Goal: Information Seeking & Learning: Learn about a topic

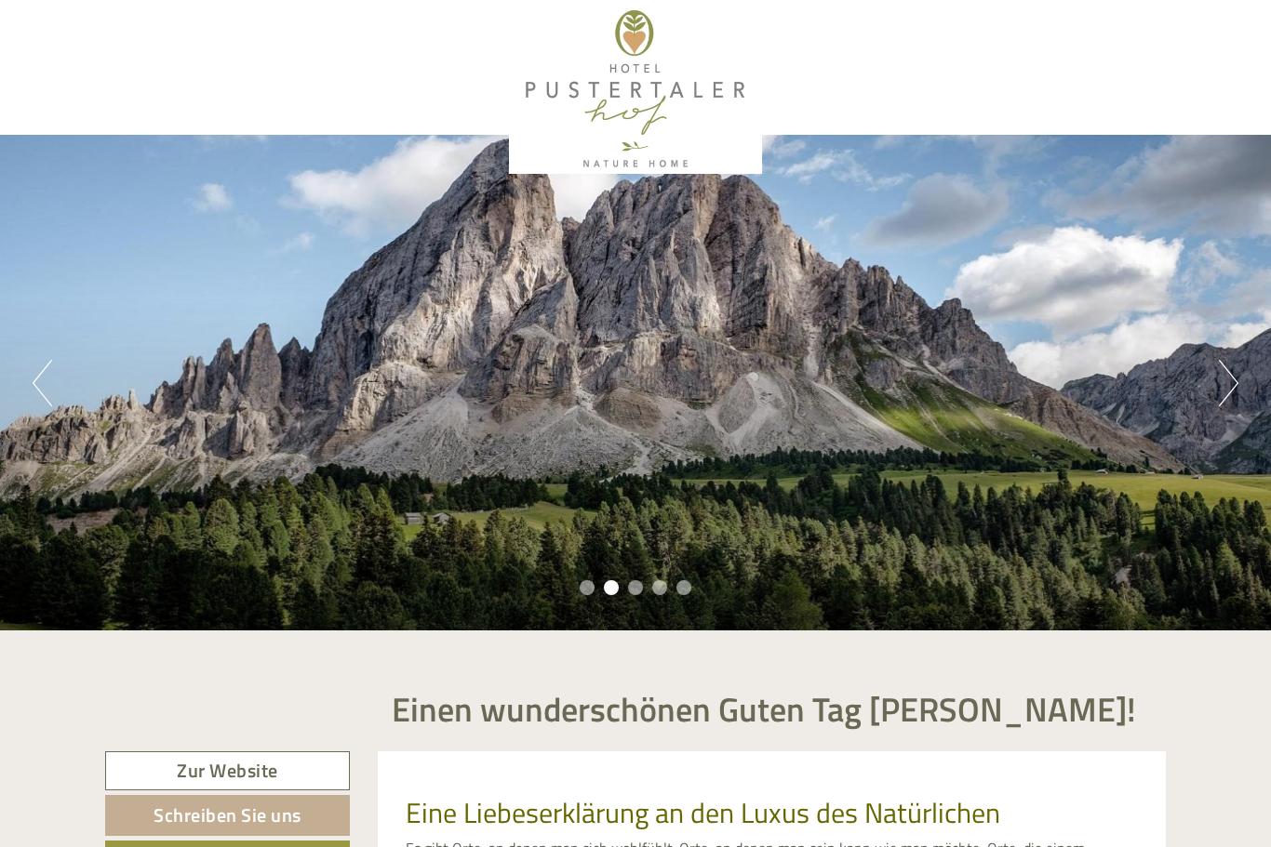
click at [1234, 367] on button "Next" at bounding box center [1229, 384] width 20 height 47
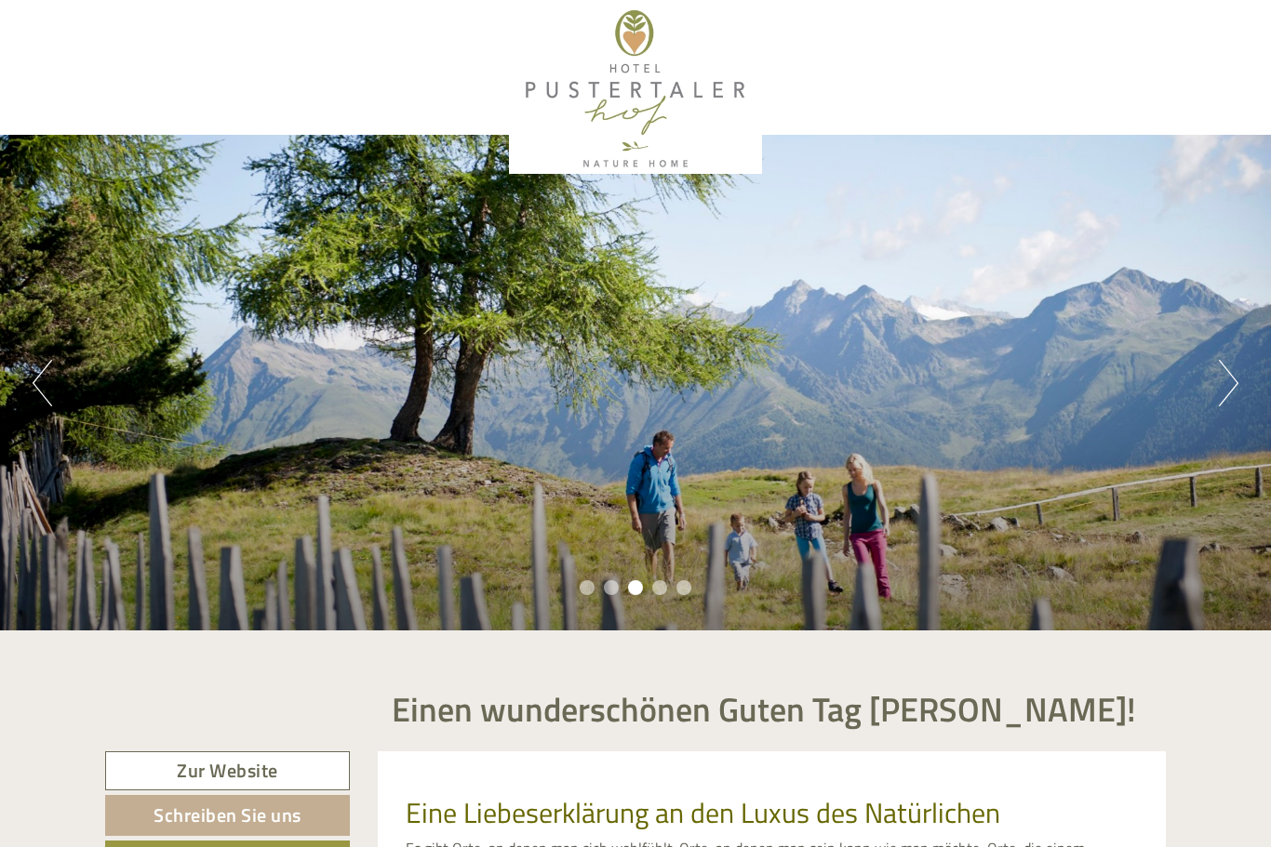
scroll to position [5, 0]
click at [1214, 395] on div "Previous Next 1 2 3 4 5" at bounding box center [635, 383] width 1271 height 496
click at [1193, 415] on div "Previous Next 1 2 3 4 5" at bounding box center [635, 383] width 1271 height 496
click at [1233, 387] on button "Next" at bounding box center [1229, 383] width 20 height 47
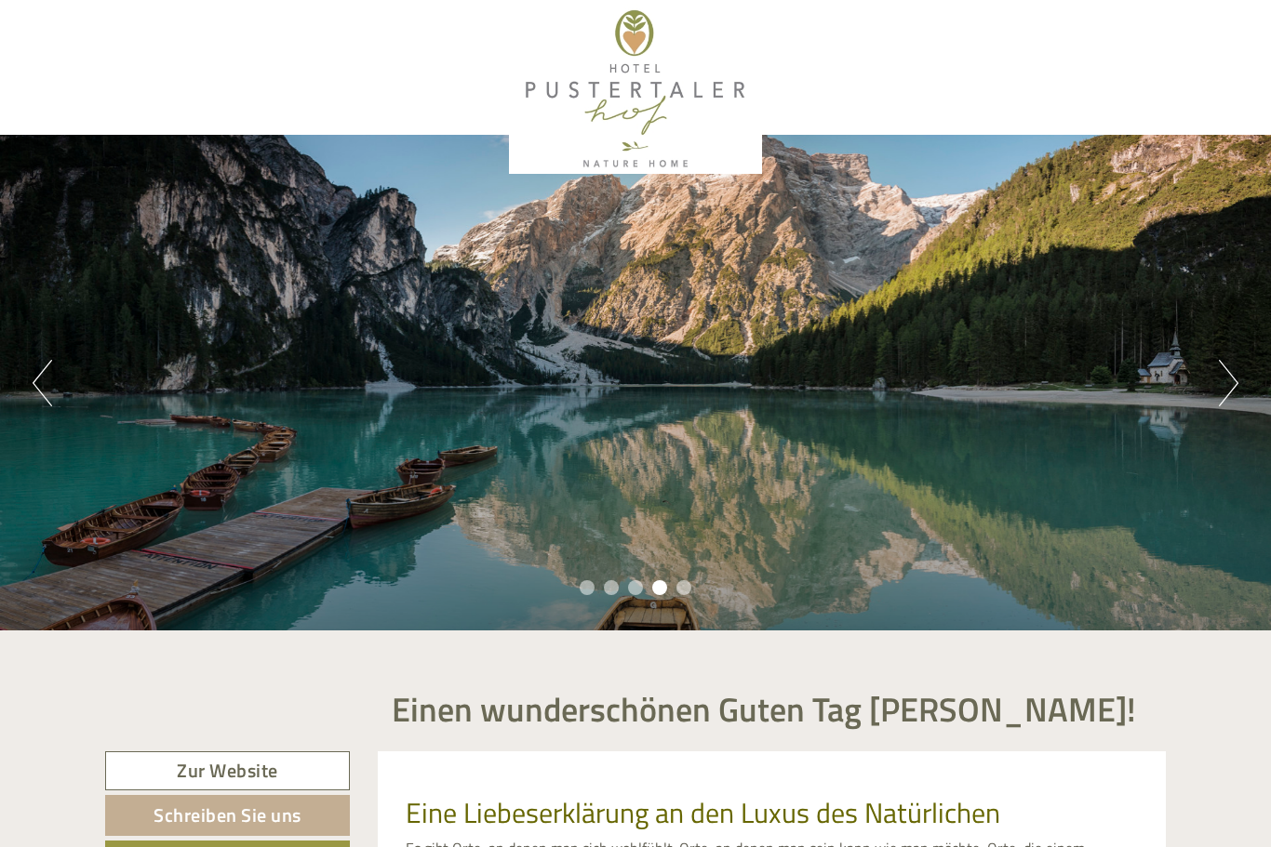
click at [1226, 387] on button "Next" at bounding box center [1229, 383] width 20 height 47
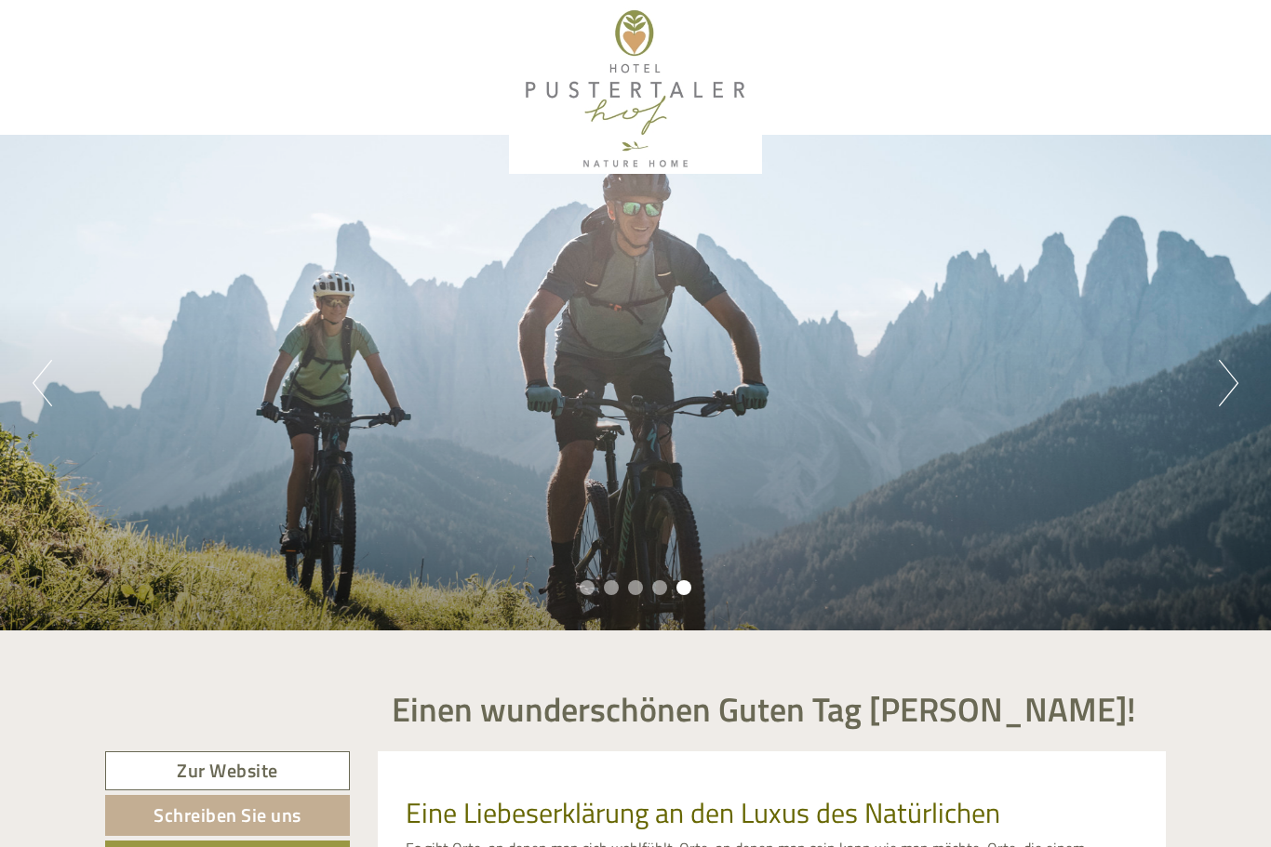
click at [1222, 377] on button "Next" at bounding box center [1229, 383] width 20 height 47
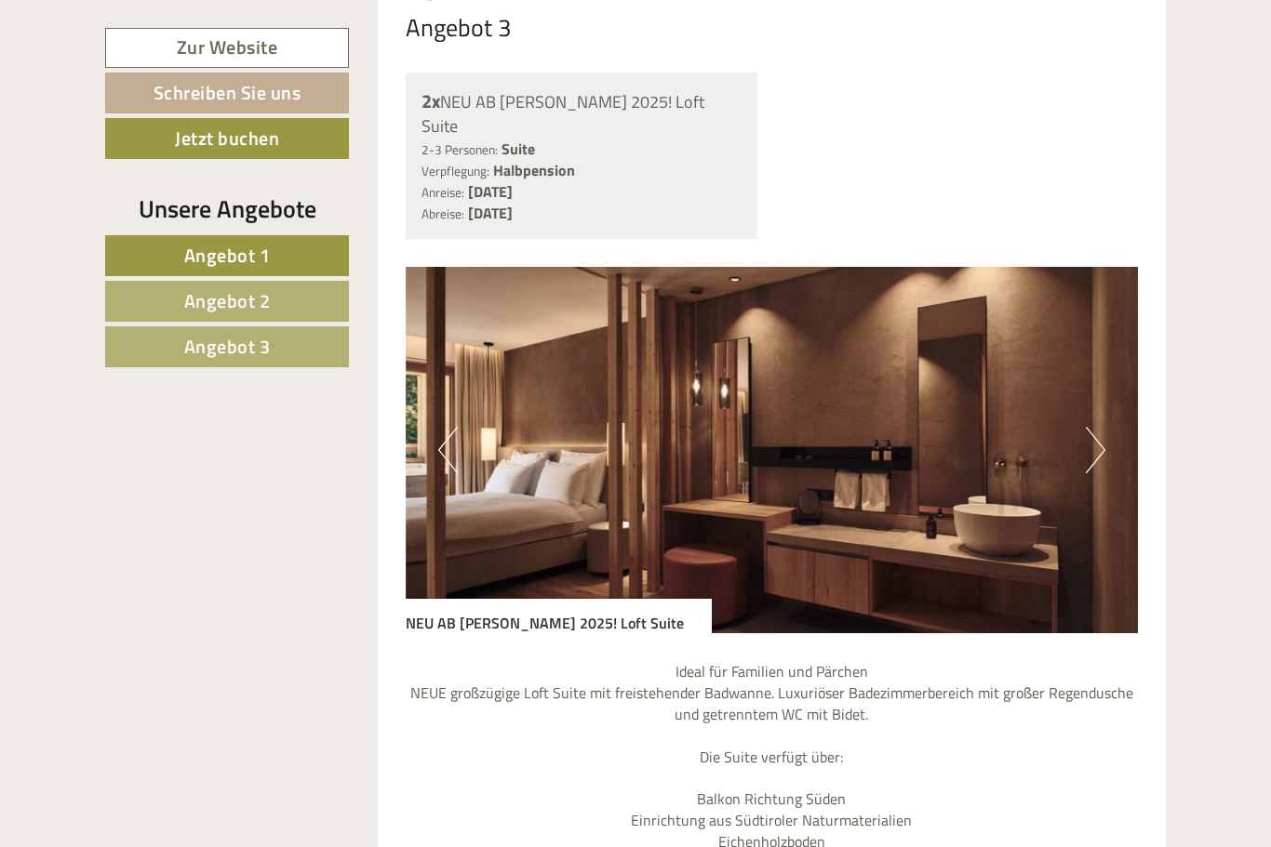
scroll to position [4546, 0]
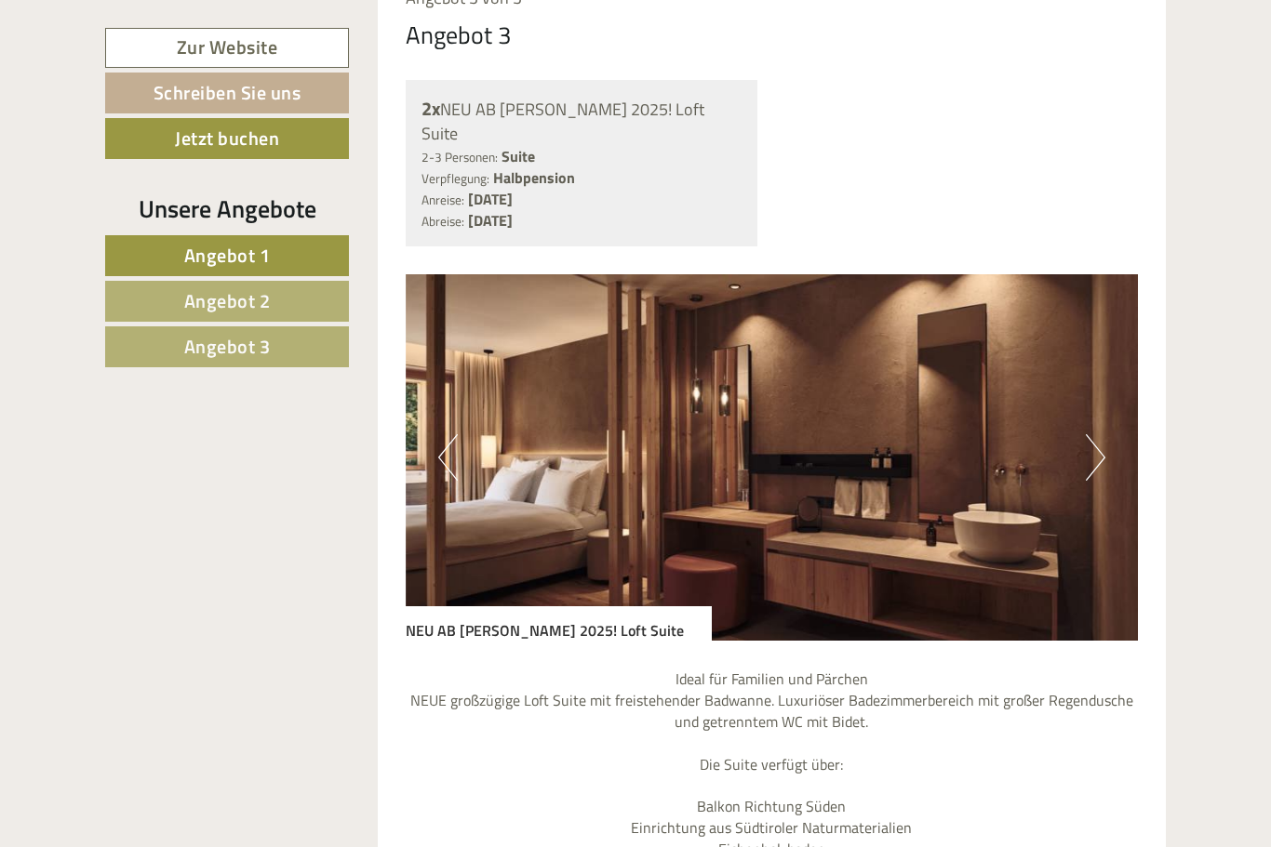
click at [1081, 383] on img at bounding box center [772, 457] width 733 height 367
click at [1099, 434] on button "Next" at bounding box center [1096, 457] width 20 height 47
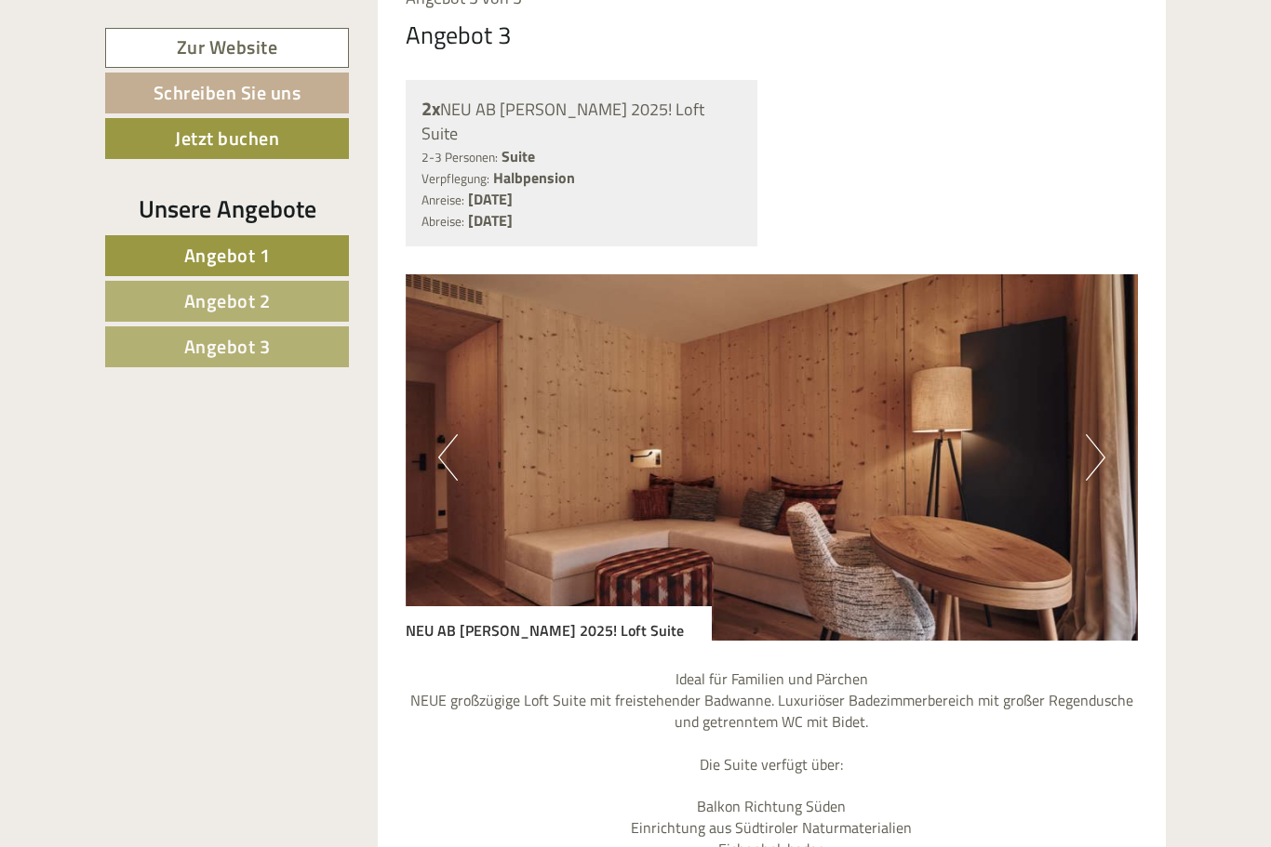
click at [1090, 434] on button "Next" at bounding box center [1096, 457] width 20 height 47
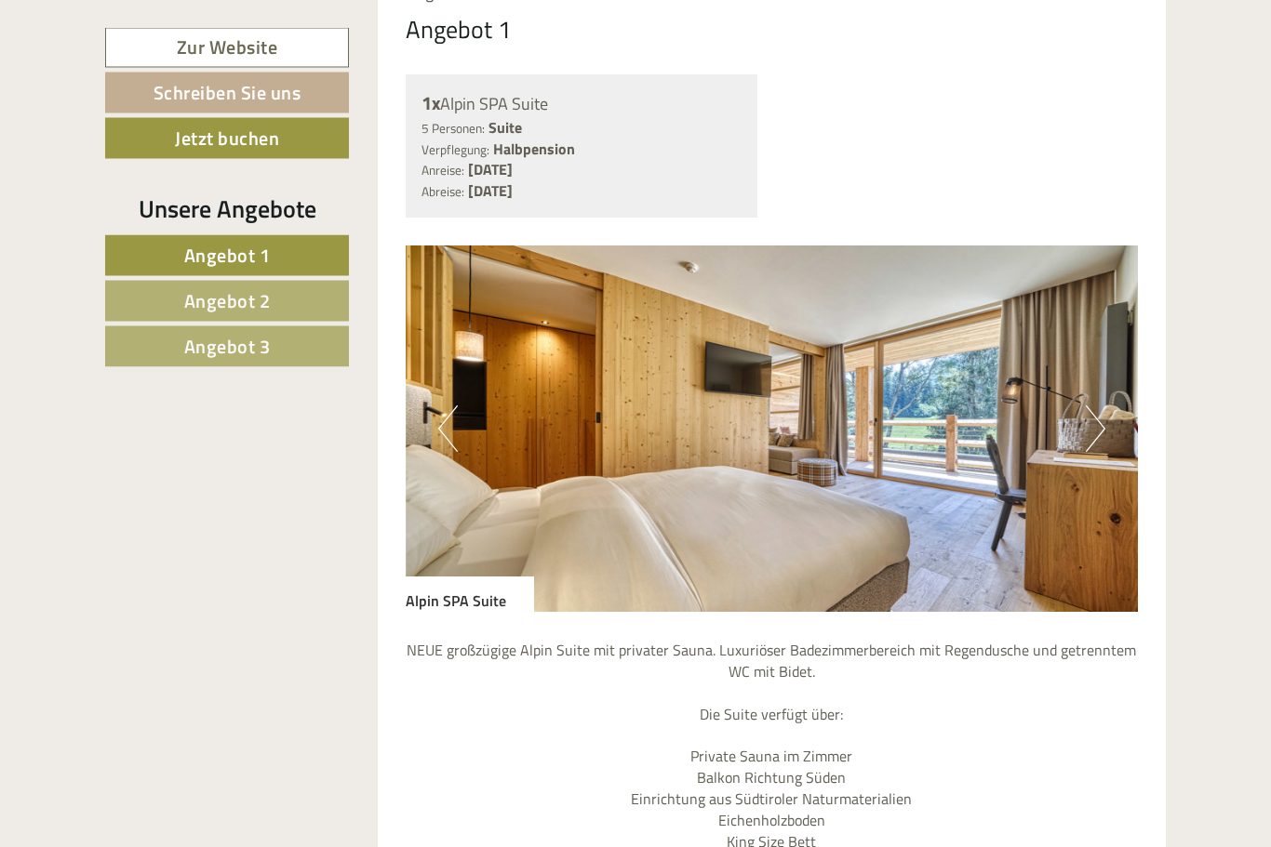
scroll to position [958, 0]
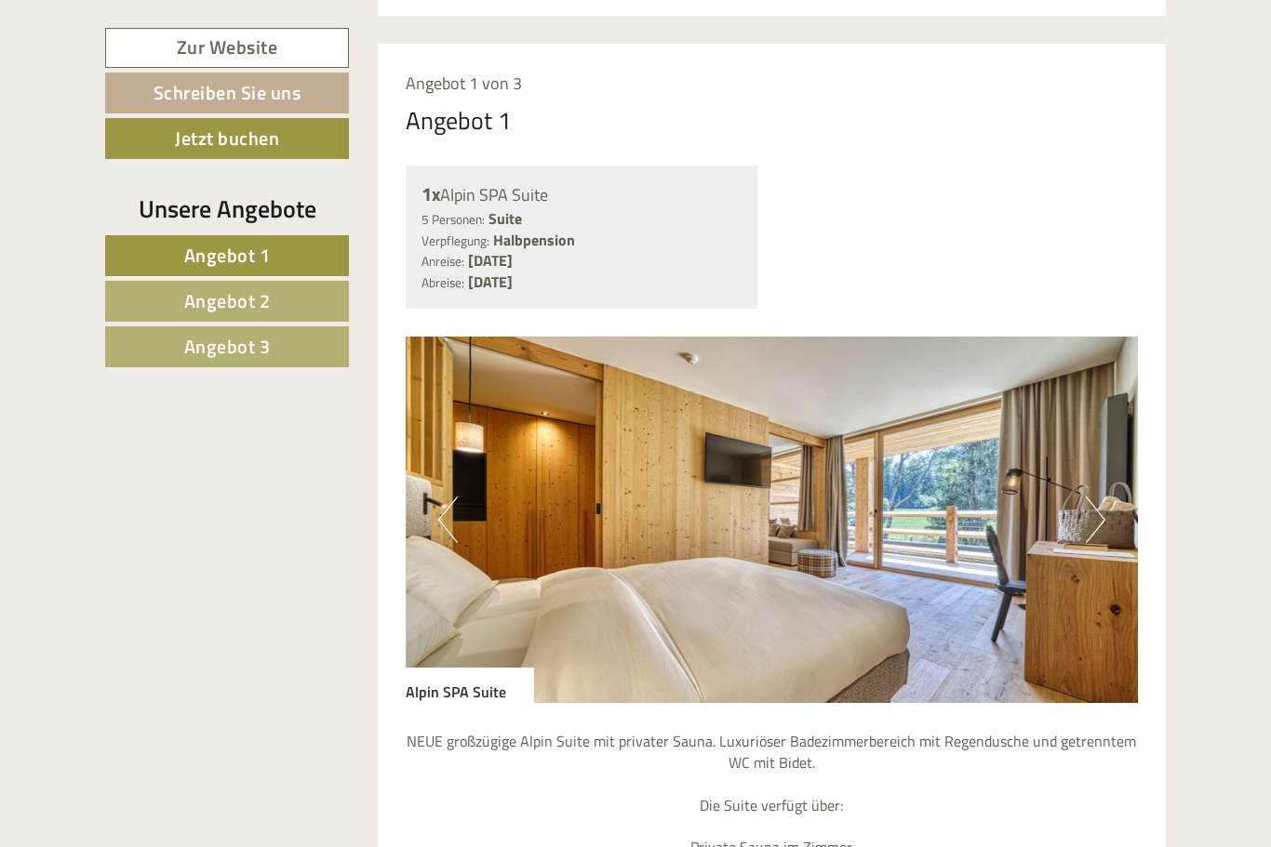
click at [1085, 517] on img at bounding box center [772, 520] width 733 height 367
click at [1108, 508] on img at bounding box center [772, 520] width 733 height 367
click at [1086, 518] on button "Next" at bounding box center [1096, 520] width 20 height 47
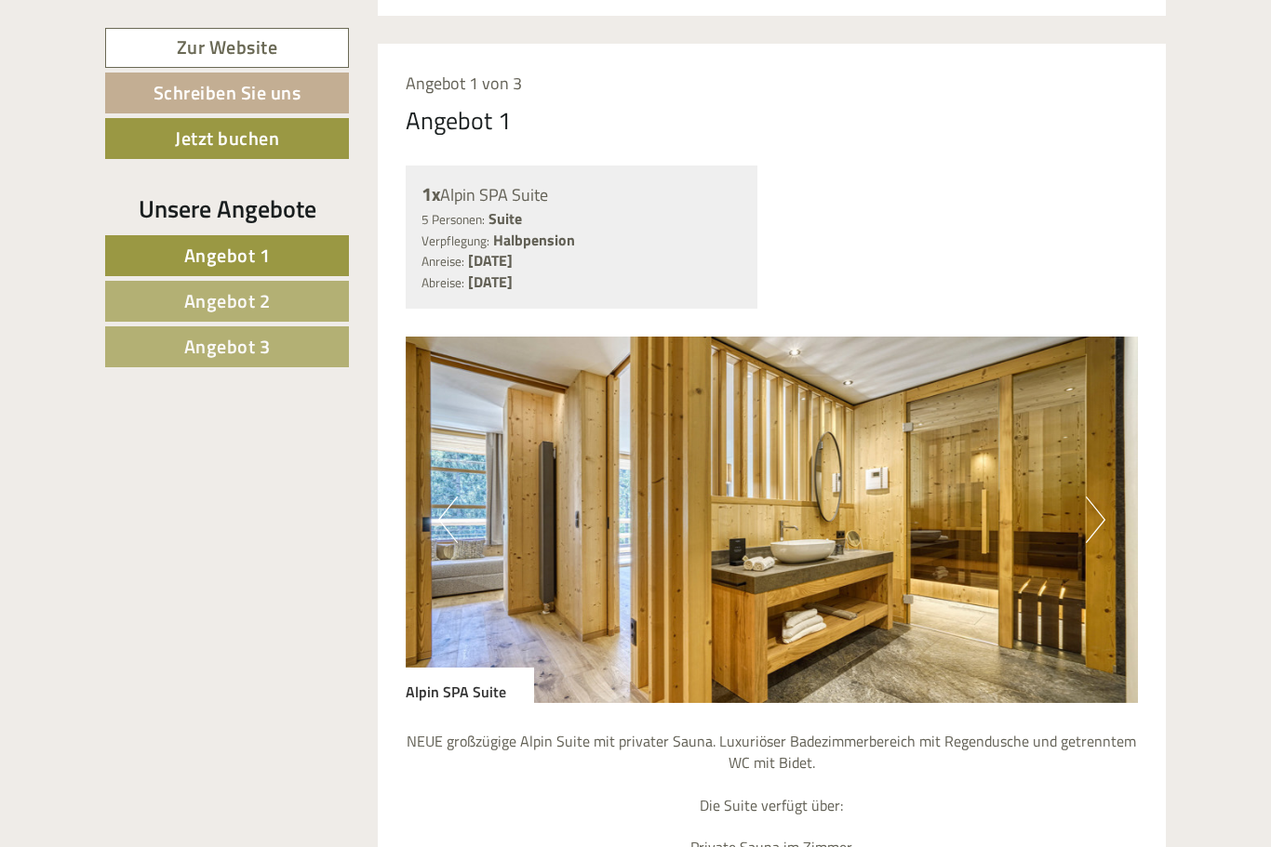
click at [1099, 513] on button "Next" at bounding box center [1096, 520] width 20 height 47
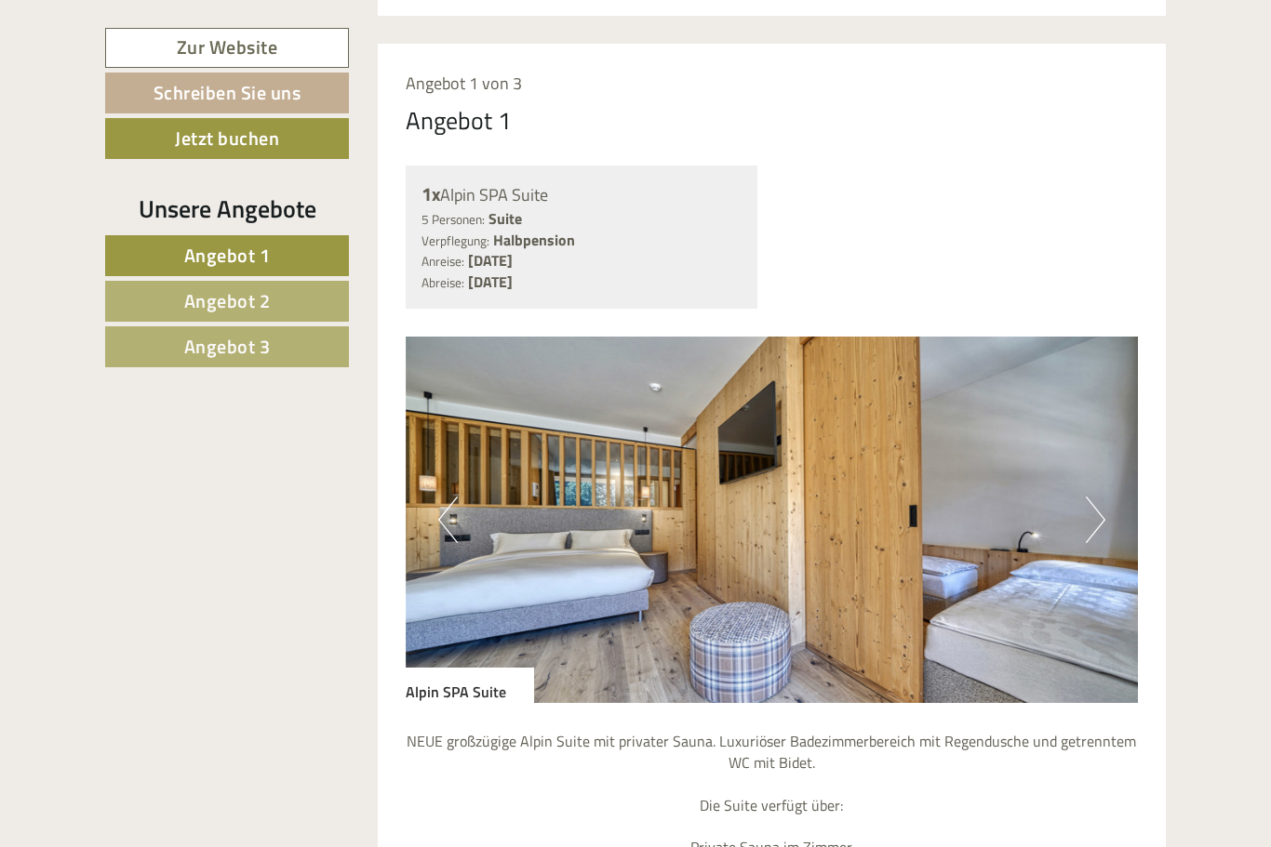
click at [1097, 522] on button "Next" at bounding box center [1096, 520] width 20 height 47
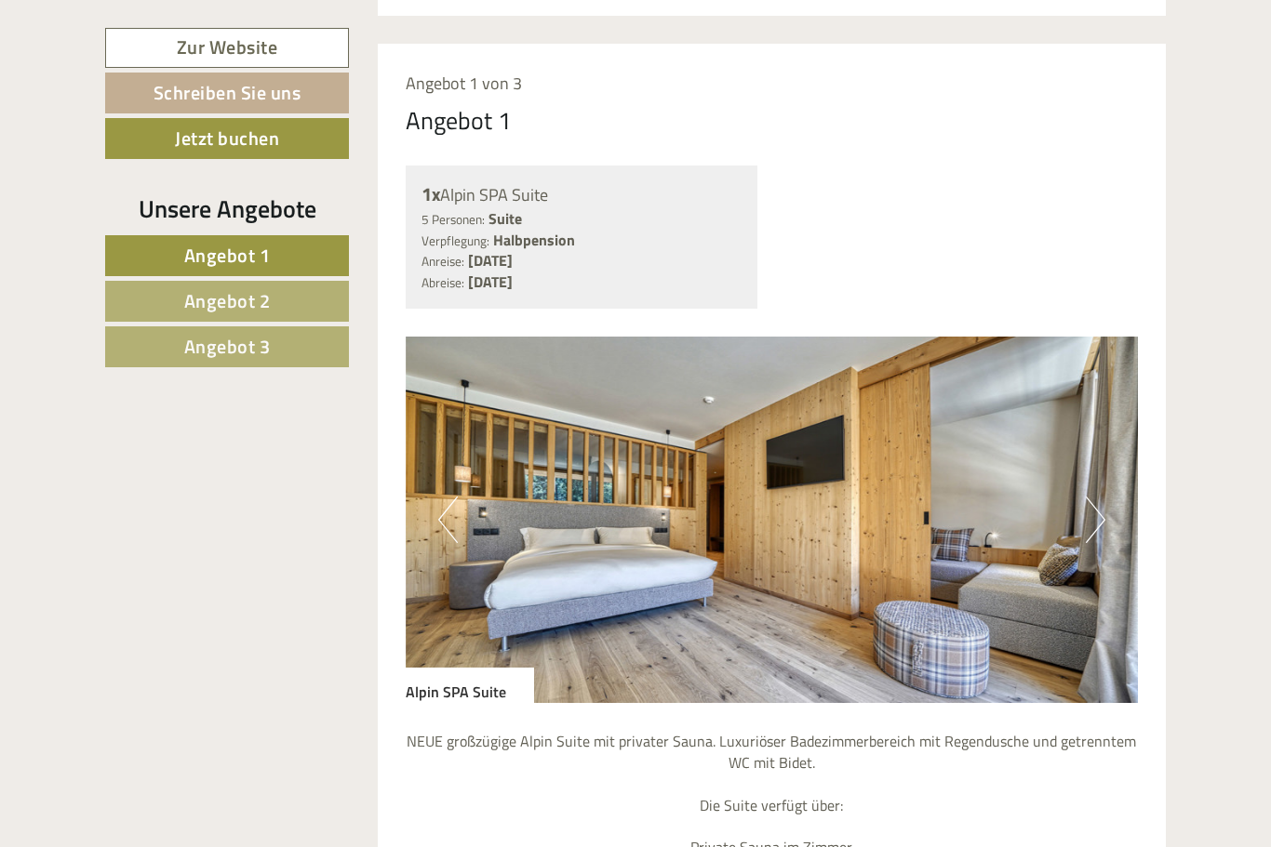
click at [1099, 515] on button "Next" at bounding box center [1096, 520] width 20 height 47
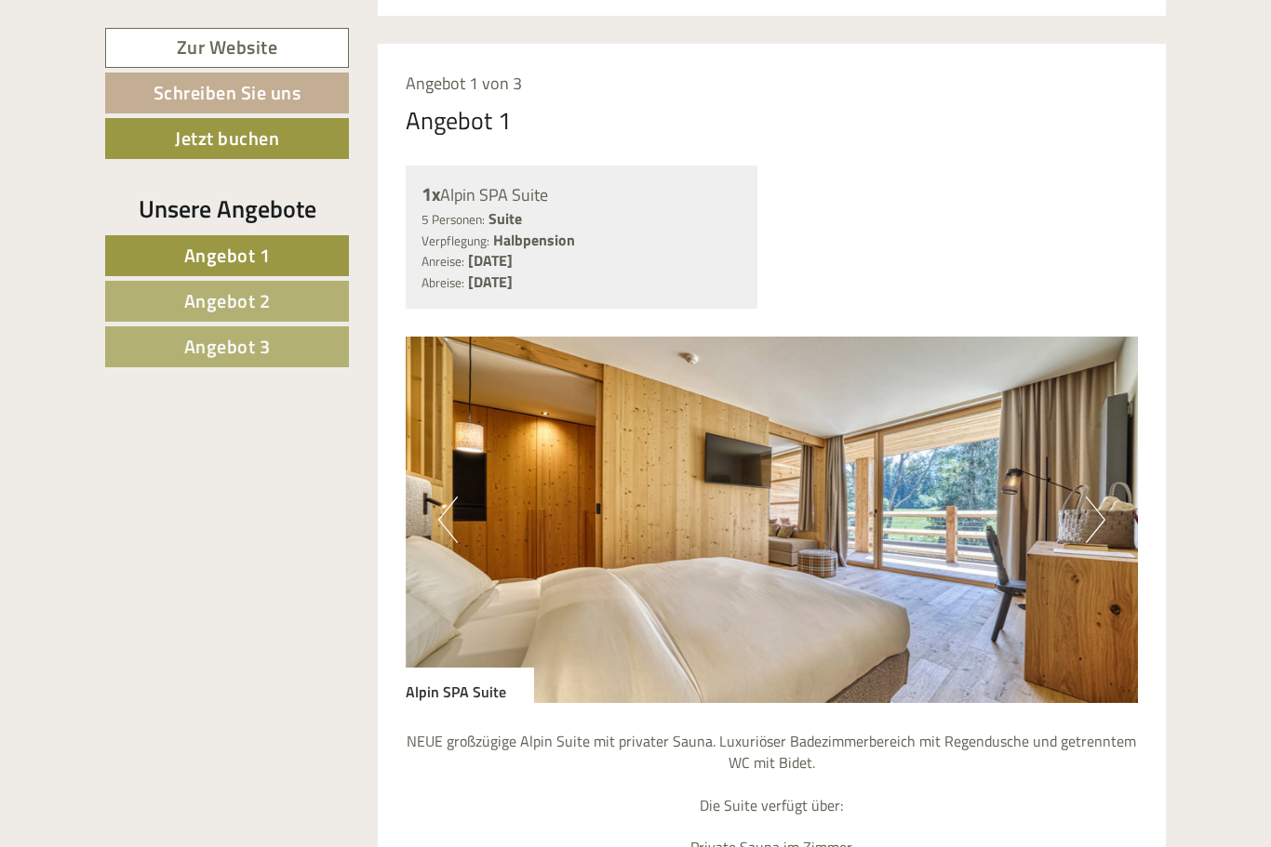
click at [1098, 512] on button "Next" at bounding box center [1096, 520] width 20 height 47
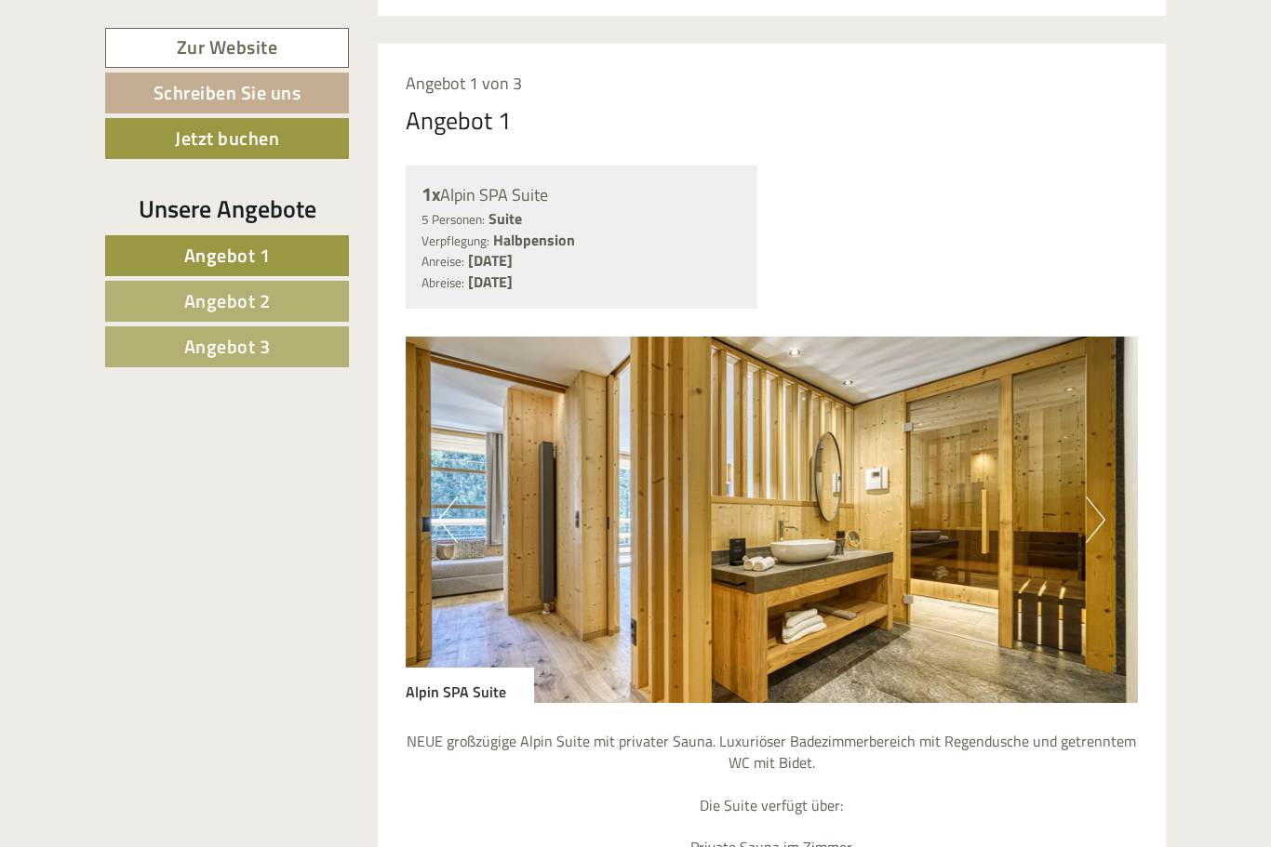
click at [1100, 512] on button "Next" at bounding box center [1096, 520] width 20 height 47
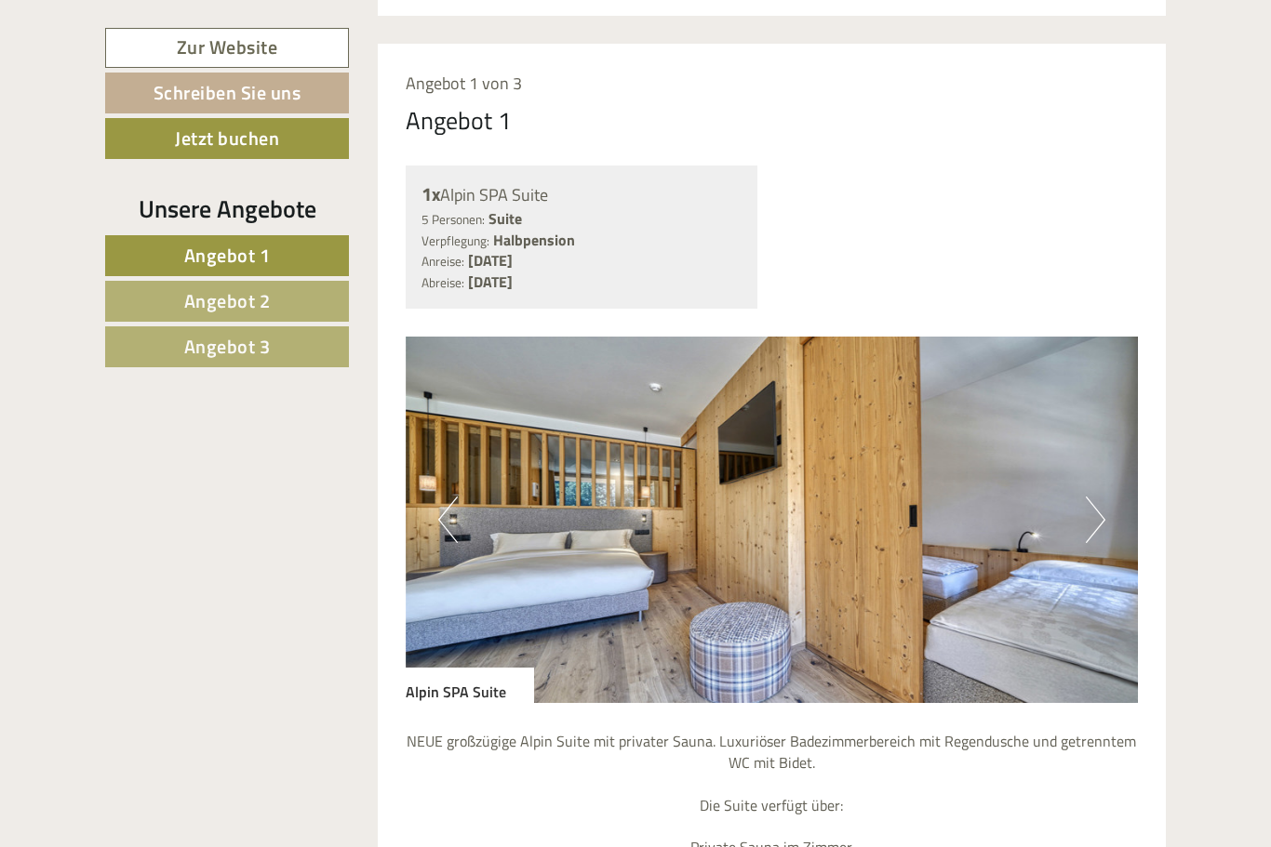
click at [1106, 514] on img at bounding box center [772, 520] width 733 height 367
click at [1104, 497] on button "Next" at bounding box center [1096, 520] width 20 height 47
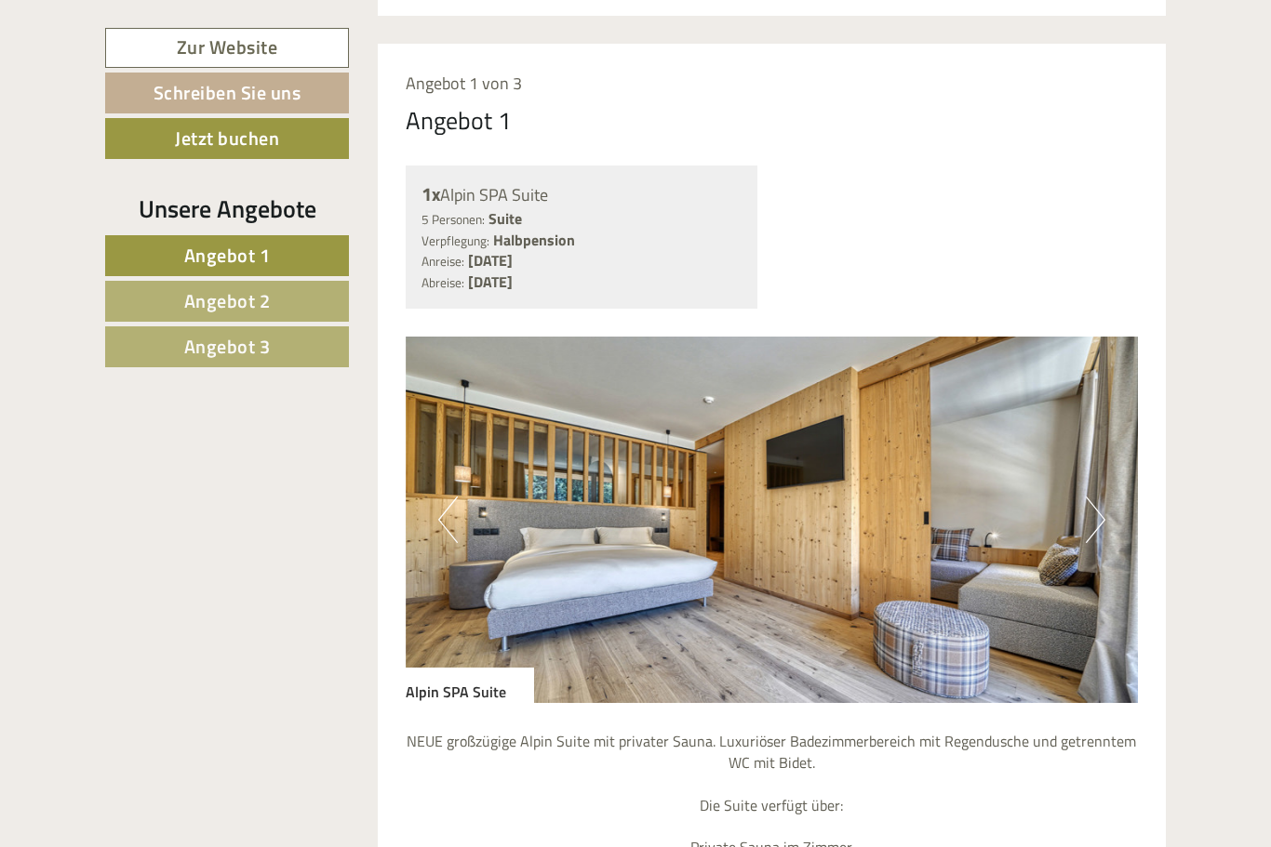
click at [1099, 529] on button "Next" at bounding box center [1096, 520] width 20 height 47
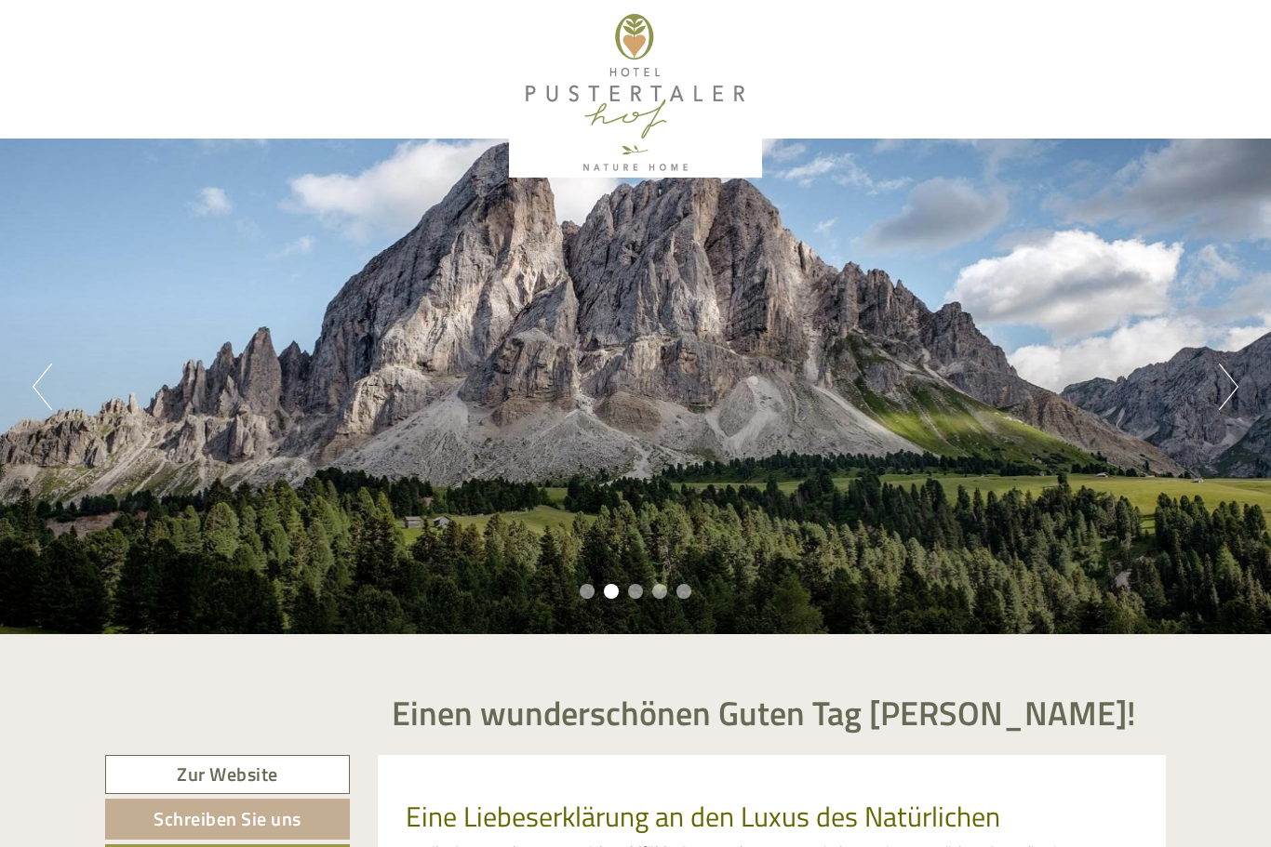
scroll to position [0, 0]
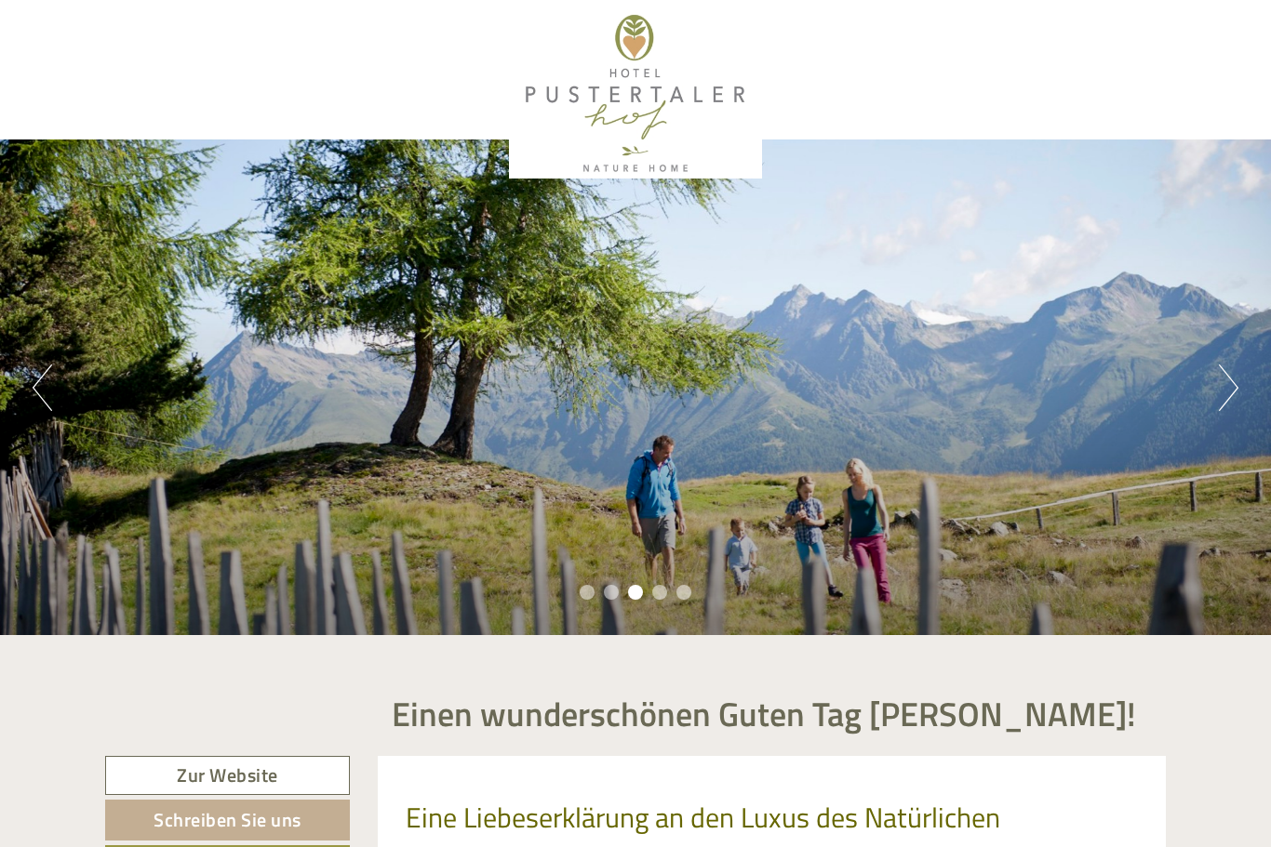
click at [1219, 393] on button "Next" at bounding box center [1229, 388] width 20 height 47
click at [1223, 395] on button "Next" at bounding box center [1229, 388] width 20 height 47
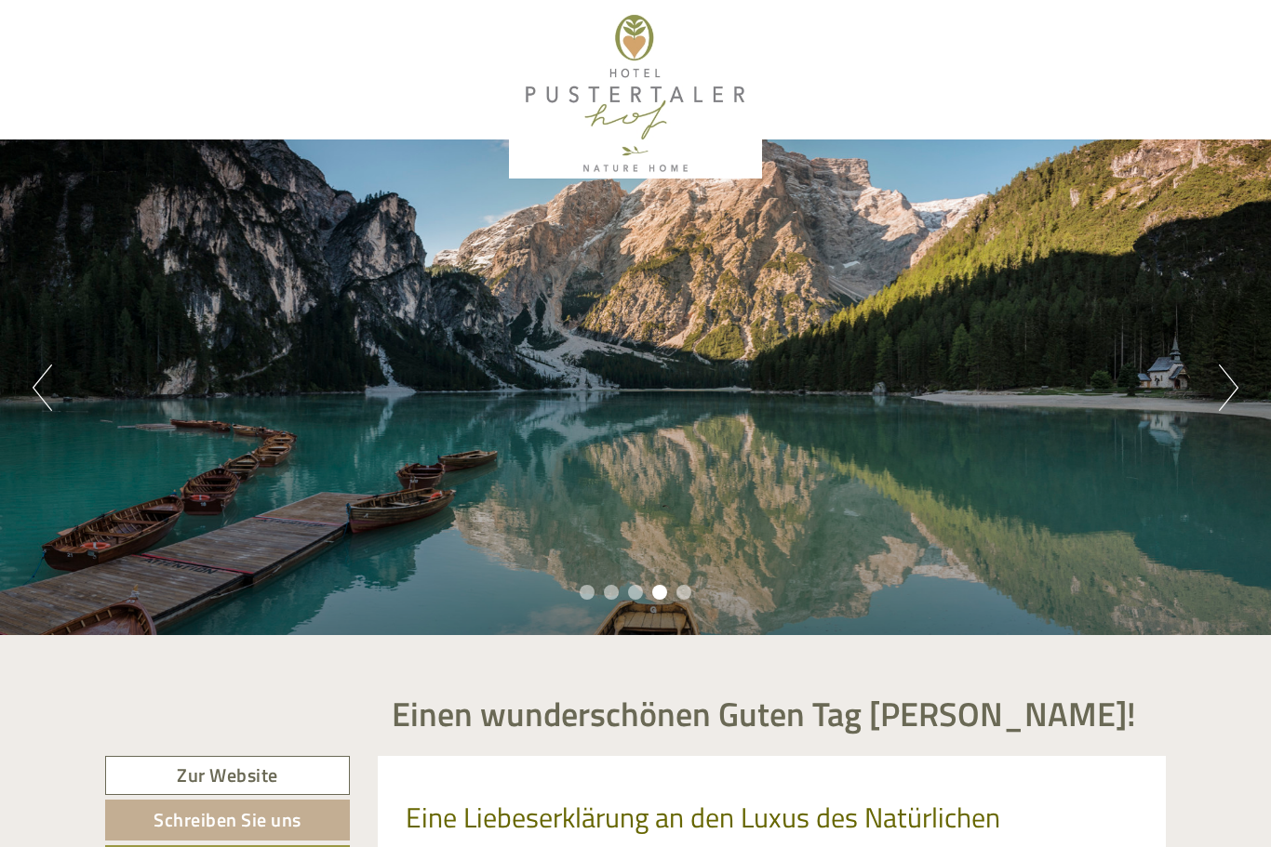
click at [1206, 397] on div "Previous Next 1 2 3 4 5" at bounding box center [635, 388] width 1271 height 496
click at [1212, 397] on div "Previous Next 1 2 3 4 5" at bounding box center [635, 388] width 1271 height 496
click at [1233, 389] on button "Next" at bounding box center [1229, 388] width 20 height 47
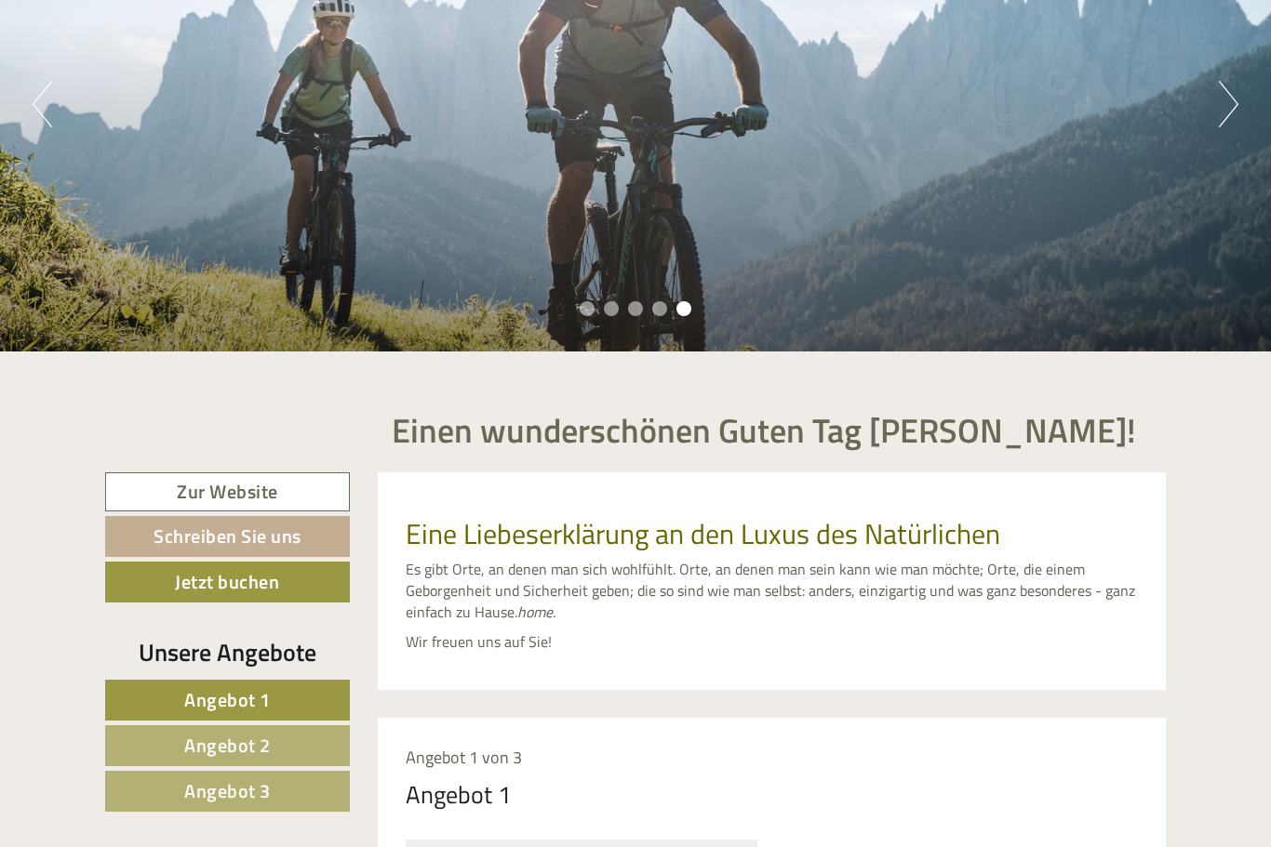
scroll to position [284, 0]
click at [175, 489] on link "Zur Website" at bounding box center [227, 493] width 245 height 40
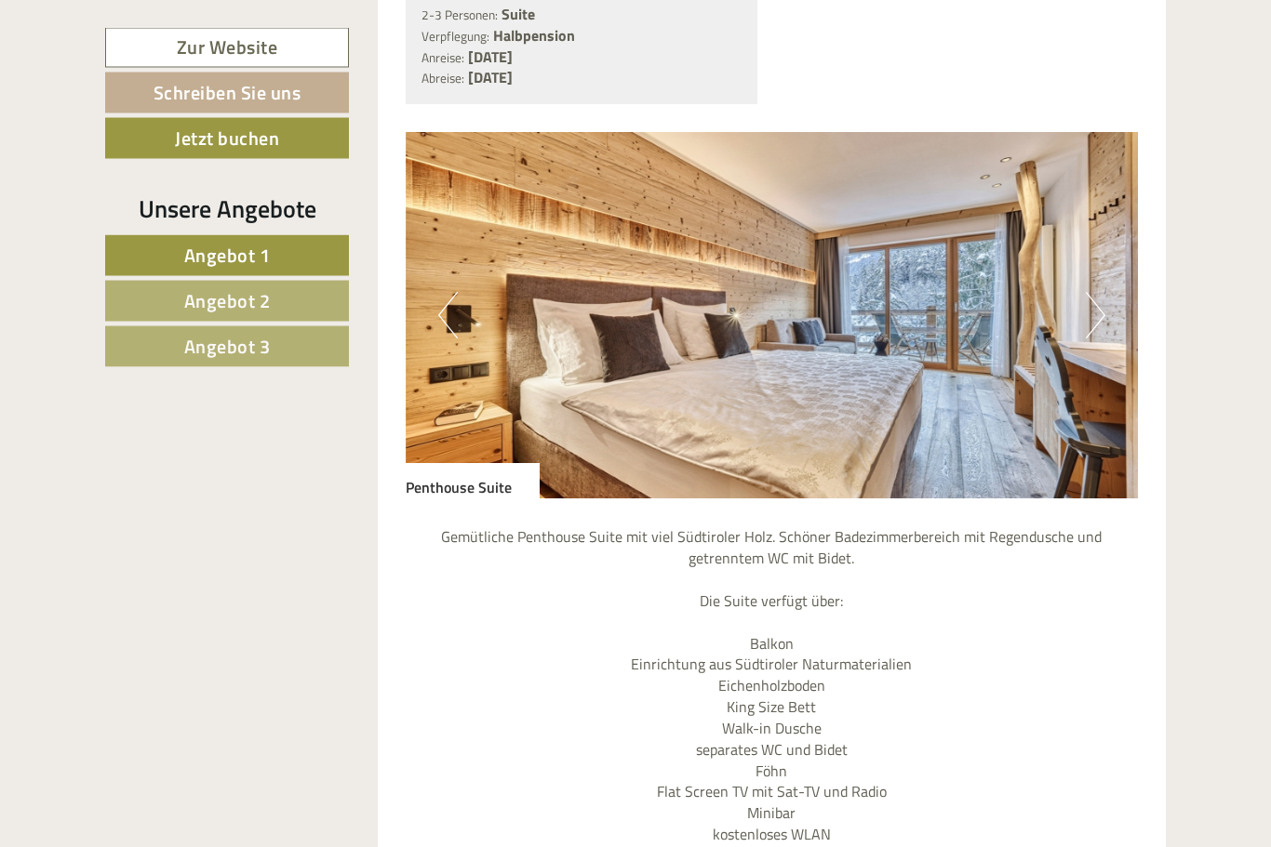
scroll to position [2917, 0]
click at [1105, 275] on img at bounding box center [772, 316] width 733 height 367
click at [1089, 293] on button "Next" at bounding box center [1096, 316] width 20 height 47
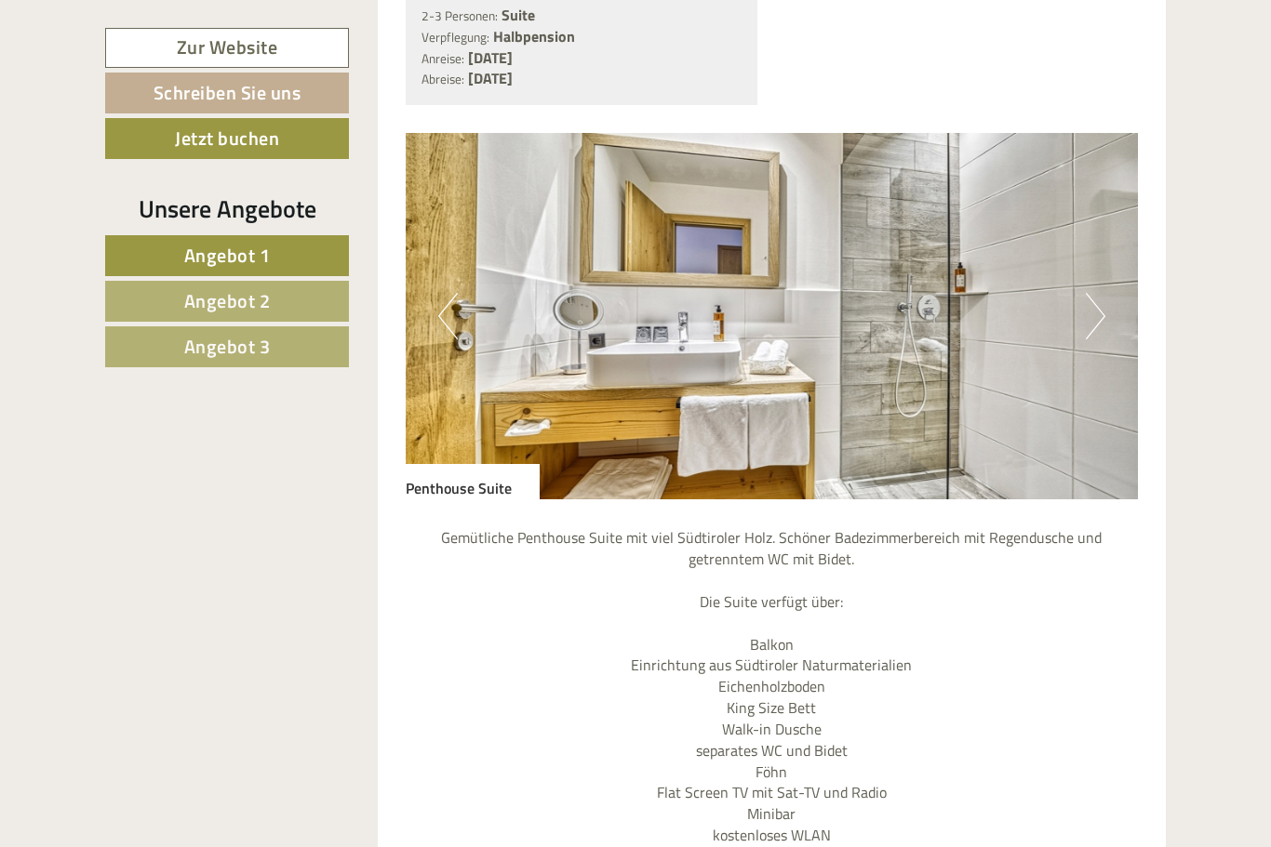
click at [1105, 269] on img at bounding box center [772, 316] width 733 height 367
click at [1107, 278] on img at bounding box center [772, 316] width 733 height 367
click at [1089, 293] on button "Next" at bounding box center [1096, 316] width 20 height 47
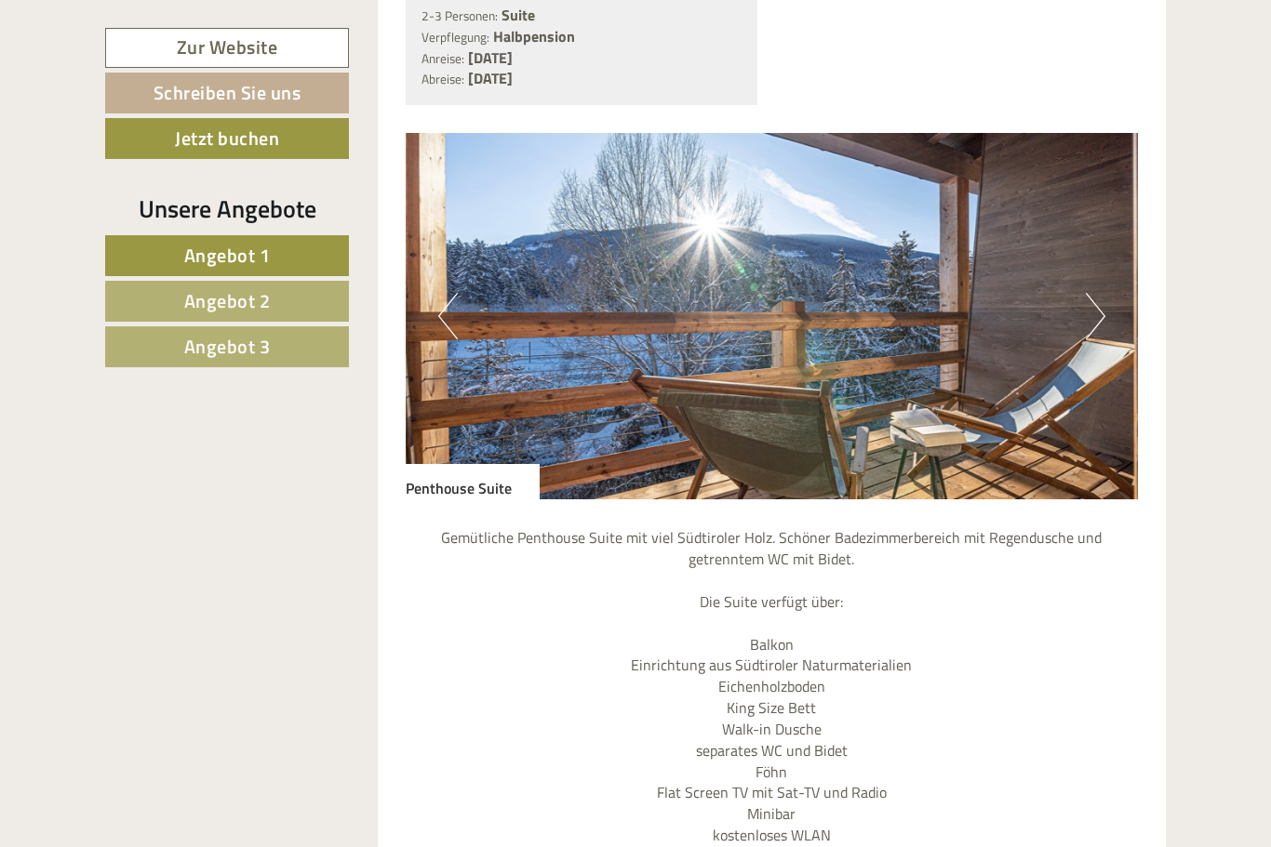
click at [1082, 266] on img at bounding box center [772, 316] width 733 height 367
click at [1104, 293] on button "Next" at bounding box center [1096, 316] width 20 height 47
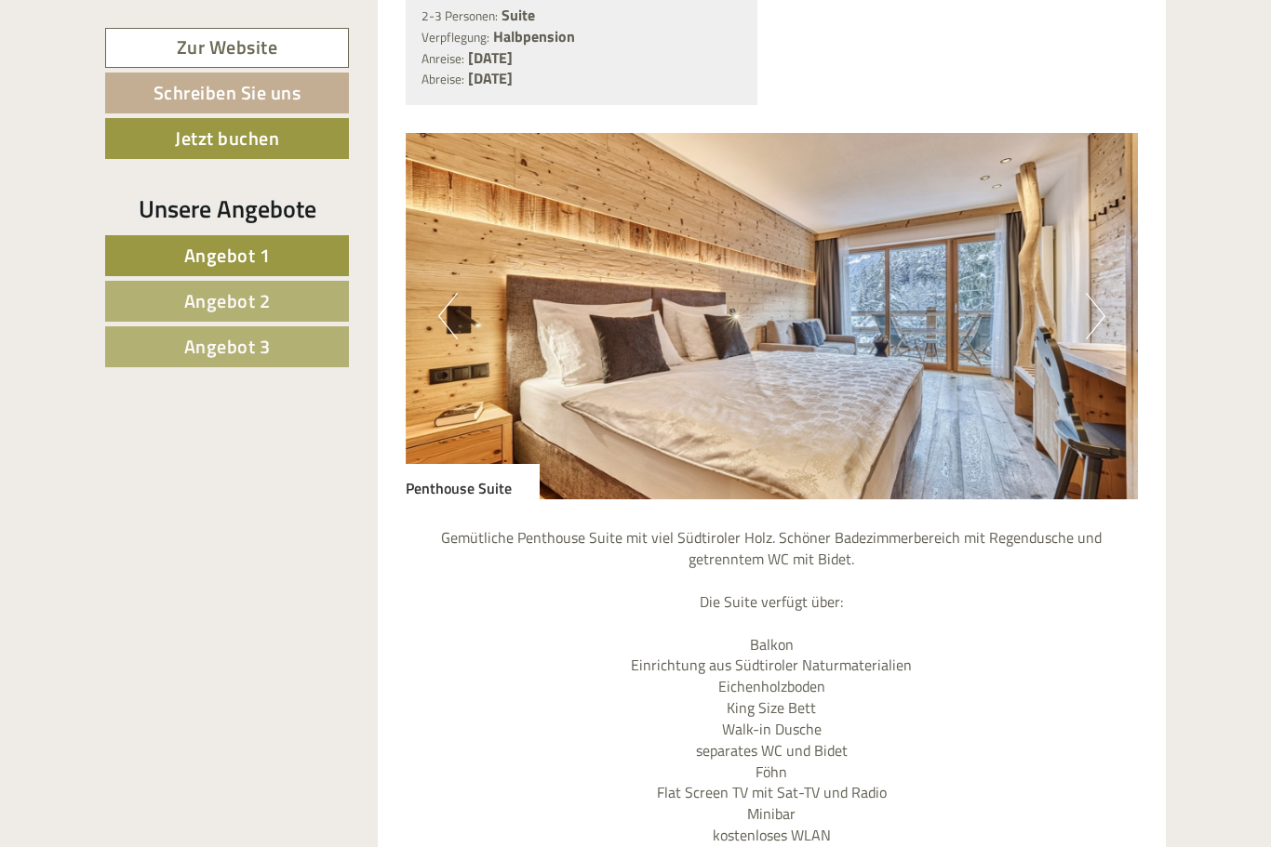
click at [1094, 293] on button "Next" at bounding box center [1096, 316] width 20 height 47
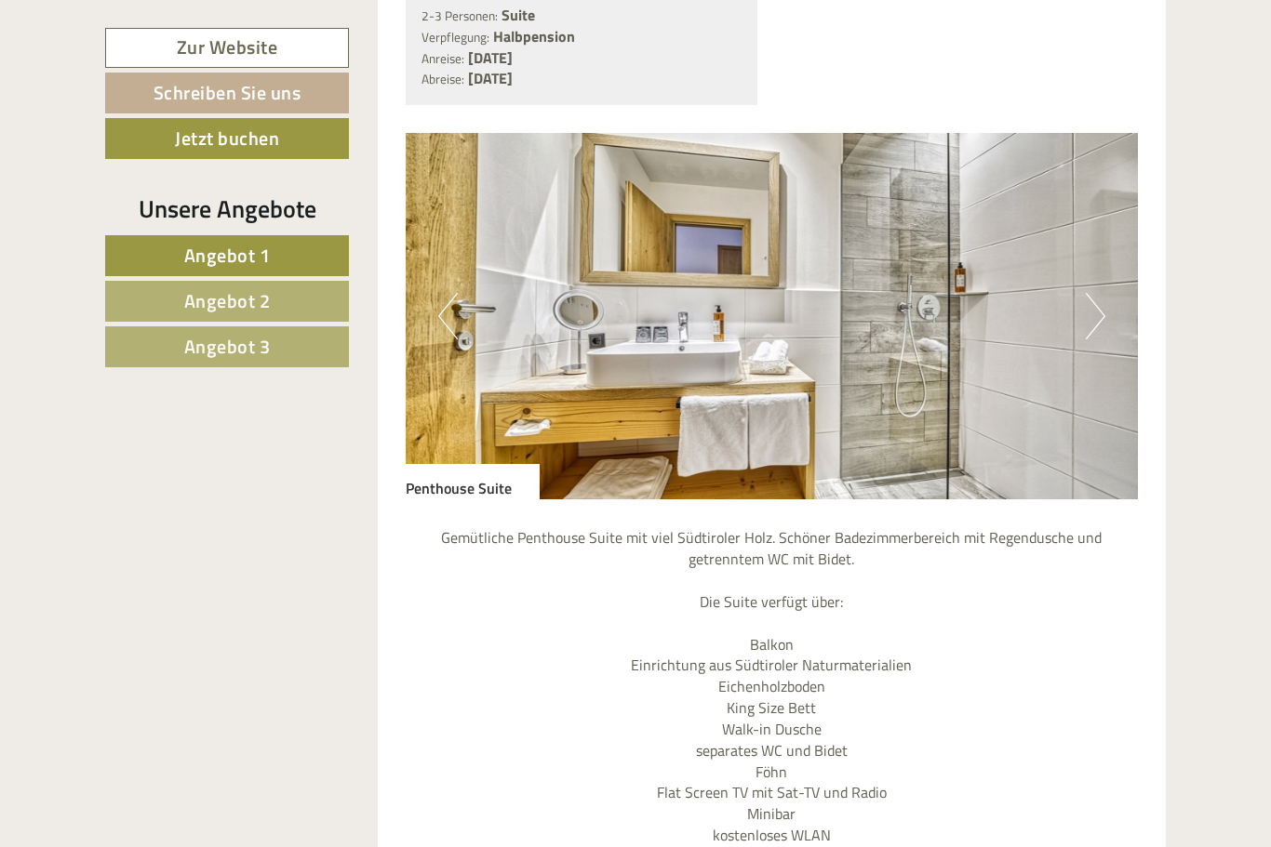
click at [1108, 280] on img at bounding box center [772, 316] width 733 height 367
click at [1103, 293] on button "Next" at bounding box center [1096, 316] width 20 height 47
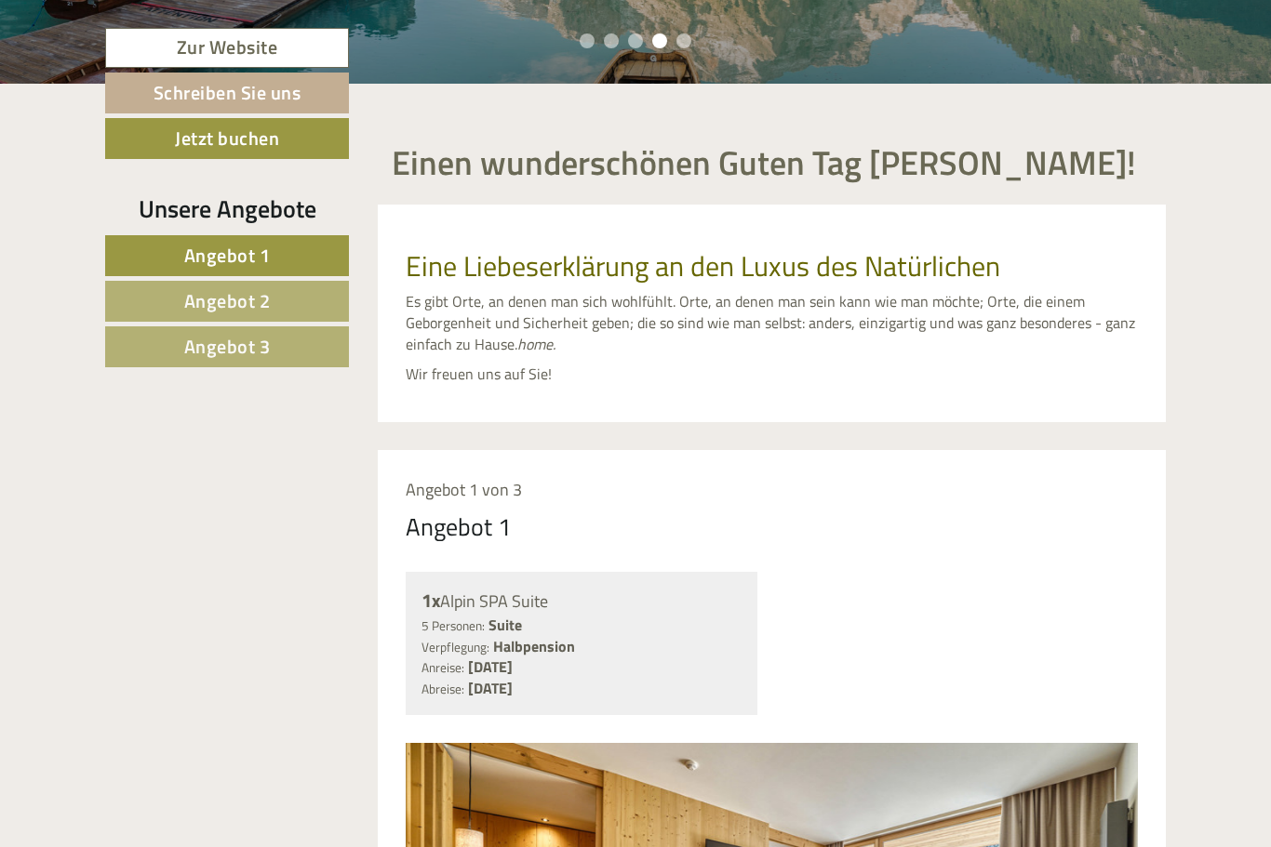
scroll to position [0, 0]
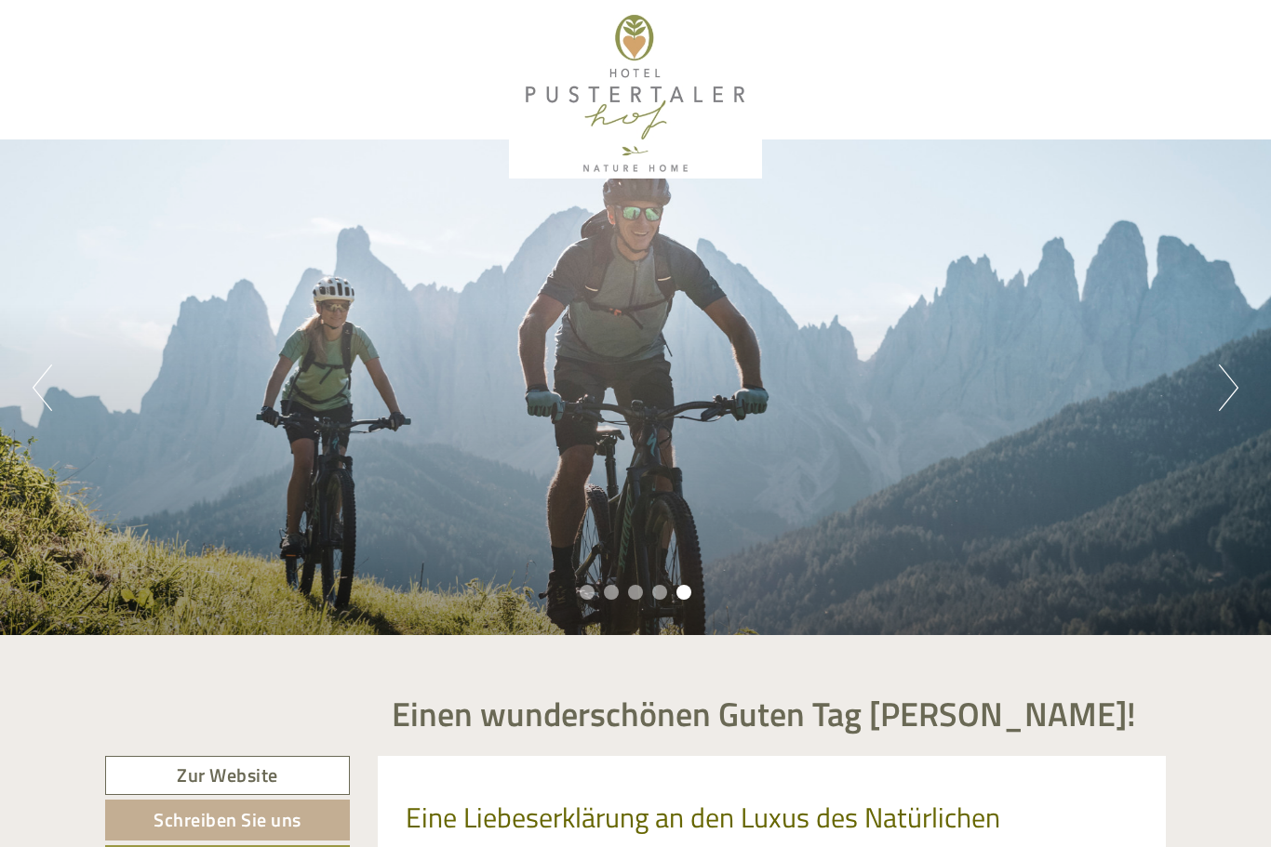
click at [195, 688] on div at bounding box center [227, 709] width 273 height 93
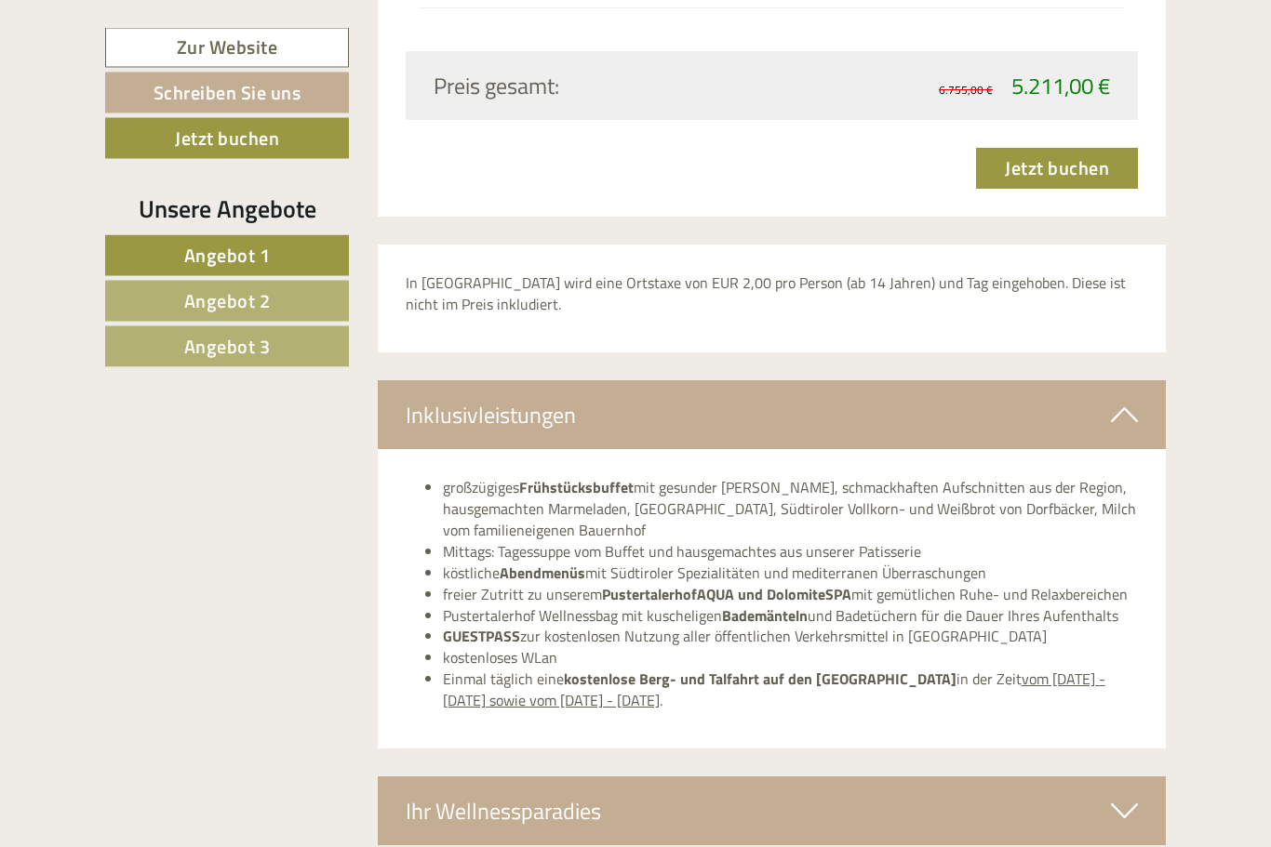
scroll to position [6093, 0]
click at [1127, 795] on icon at bounding box center [1124, 811] width 27 height 32
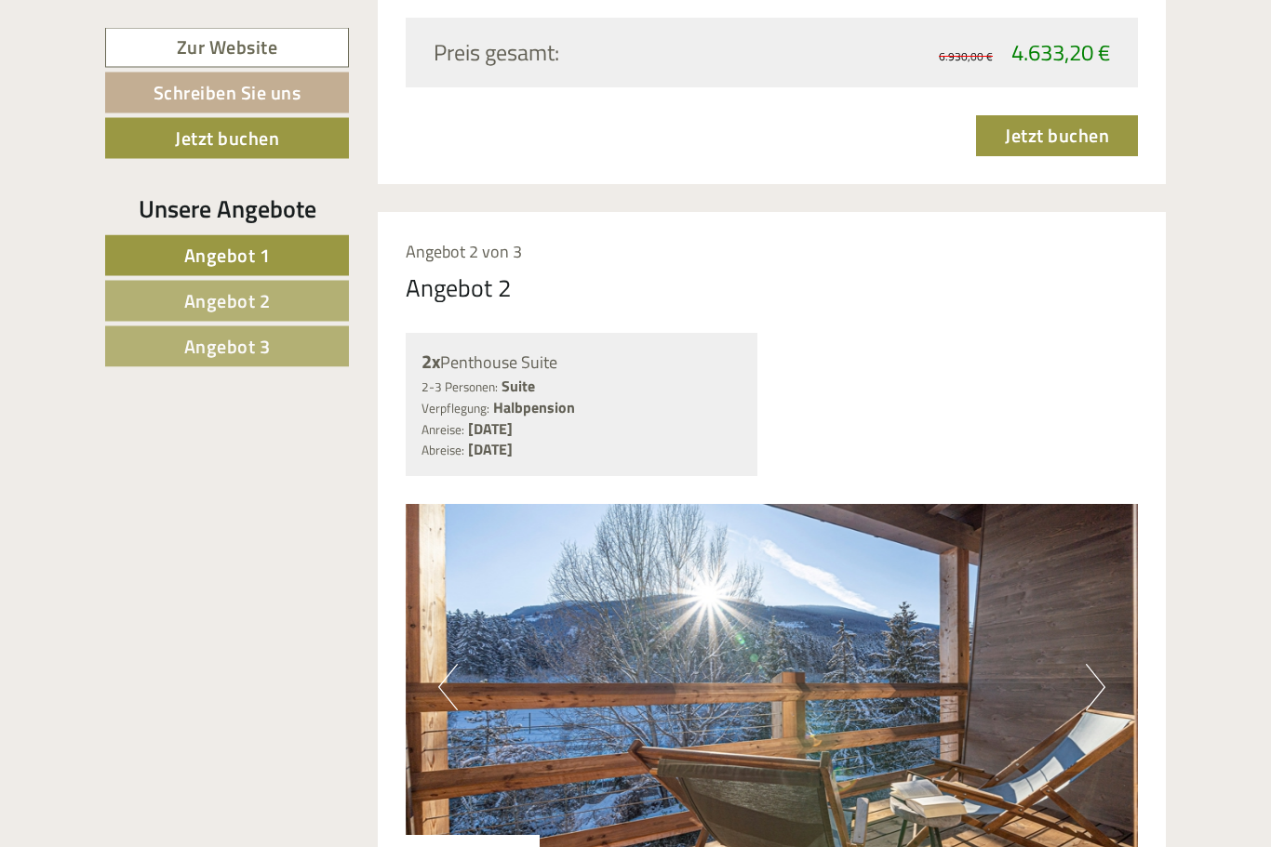
scroll to position [2603, 0]
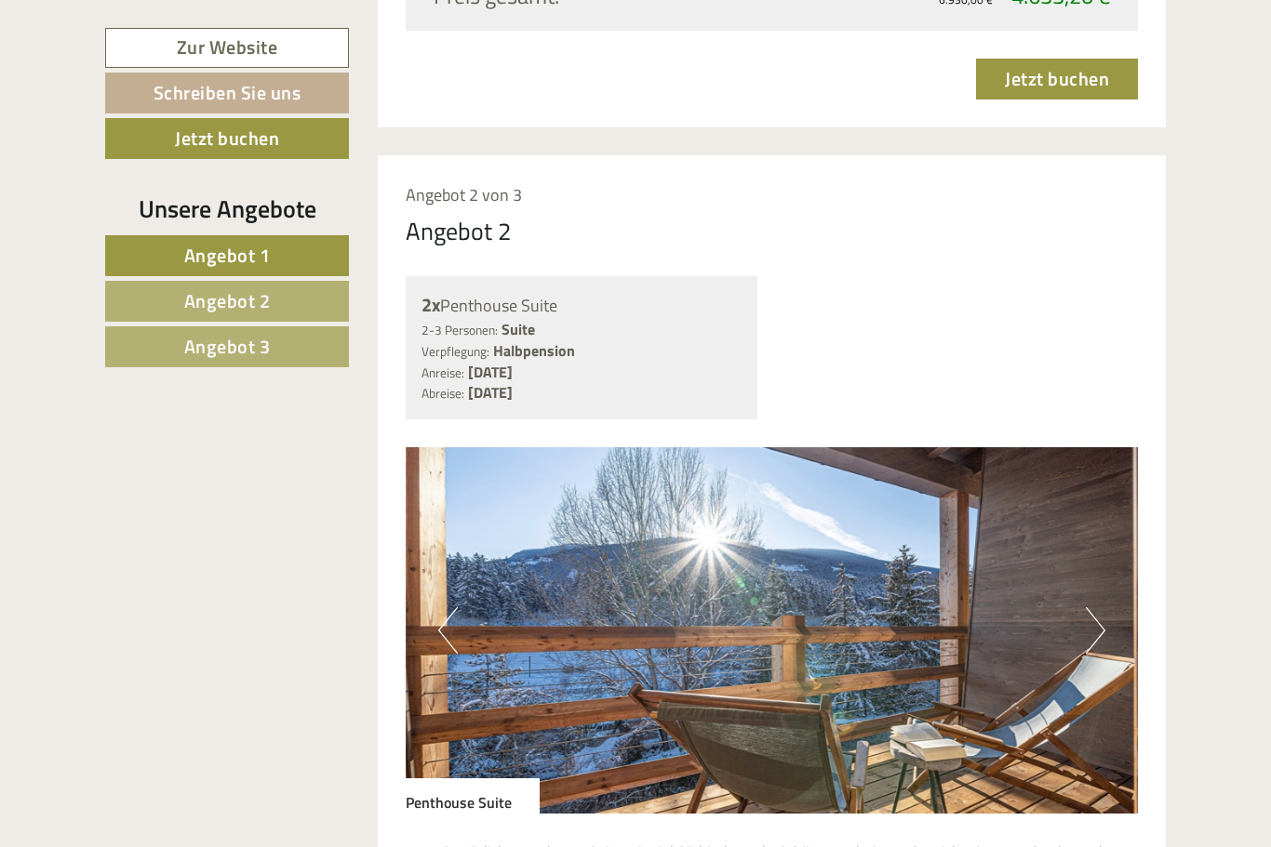
click at [1091, 607] on button "Next" at bounding box center [1096, 630] width 20 height 47
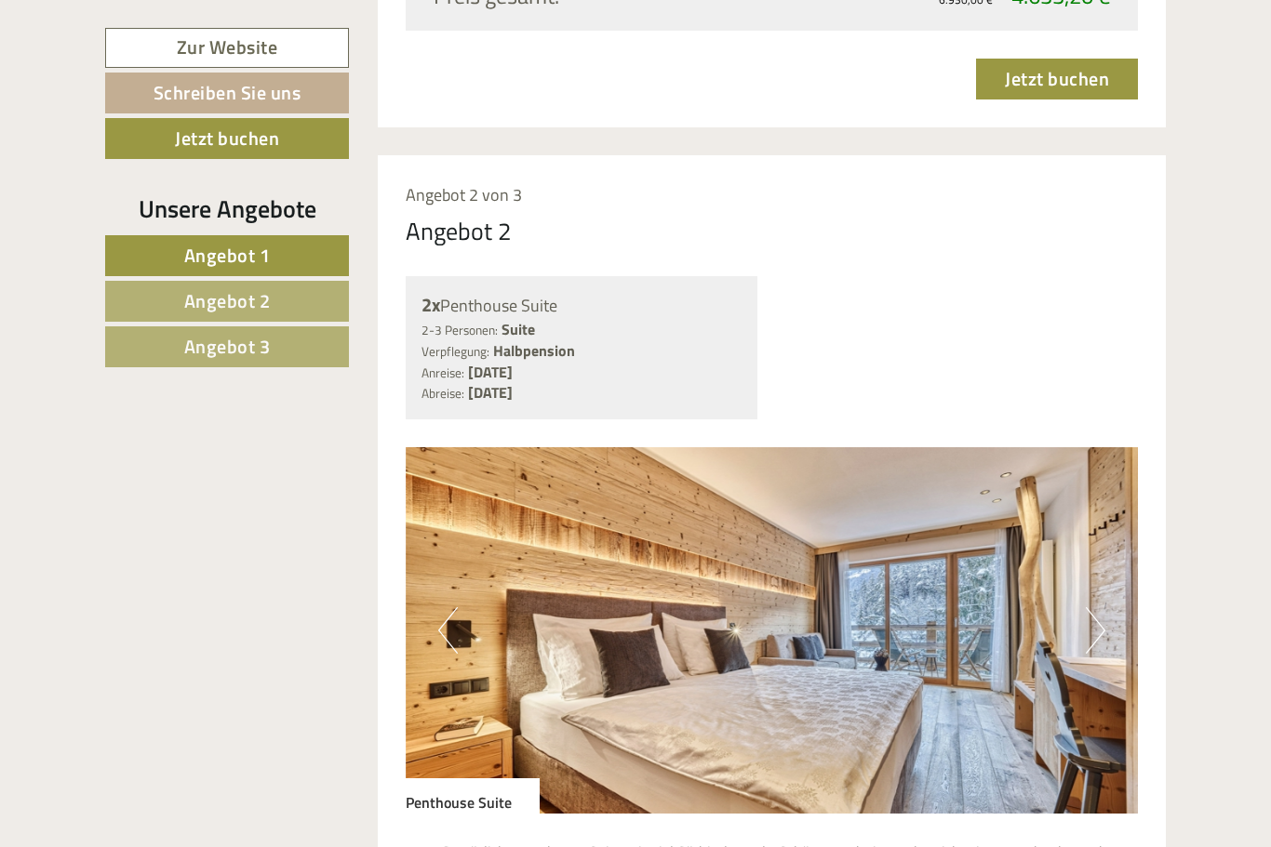
click at [1077, 594] on img at bounding box center [772, 630] width 733 height 367
click at [1076, 590] on img at bounding box center [772, 630] width 733 height 367
click at [1096, 607] on button "Next" at bounding box center [1096, 630] width 20 height 47
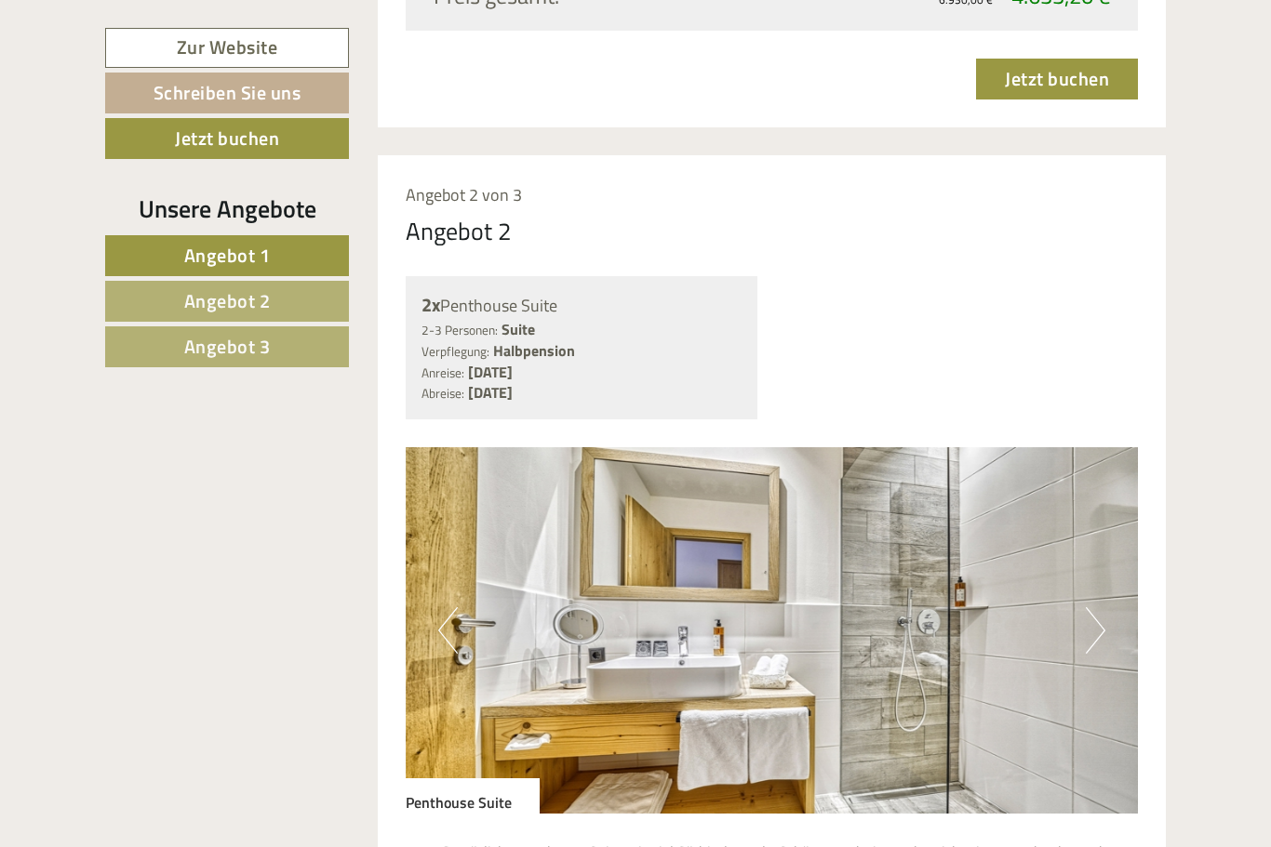
click at [1090, 607] on button "Next" at bounding box center [1096, 630] width 20 height 47
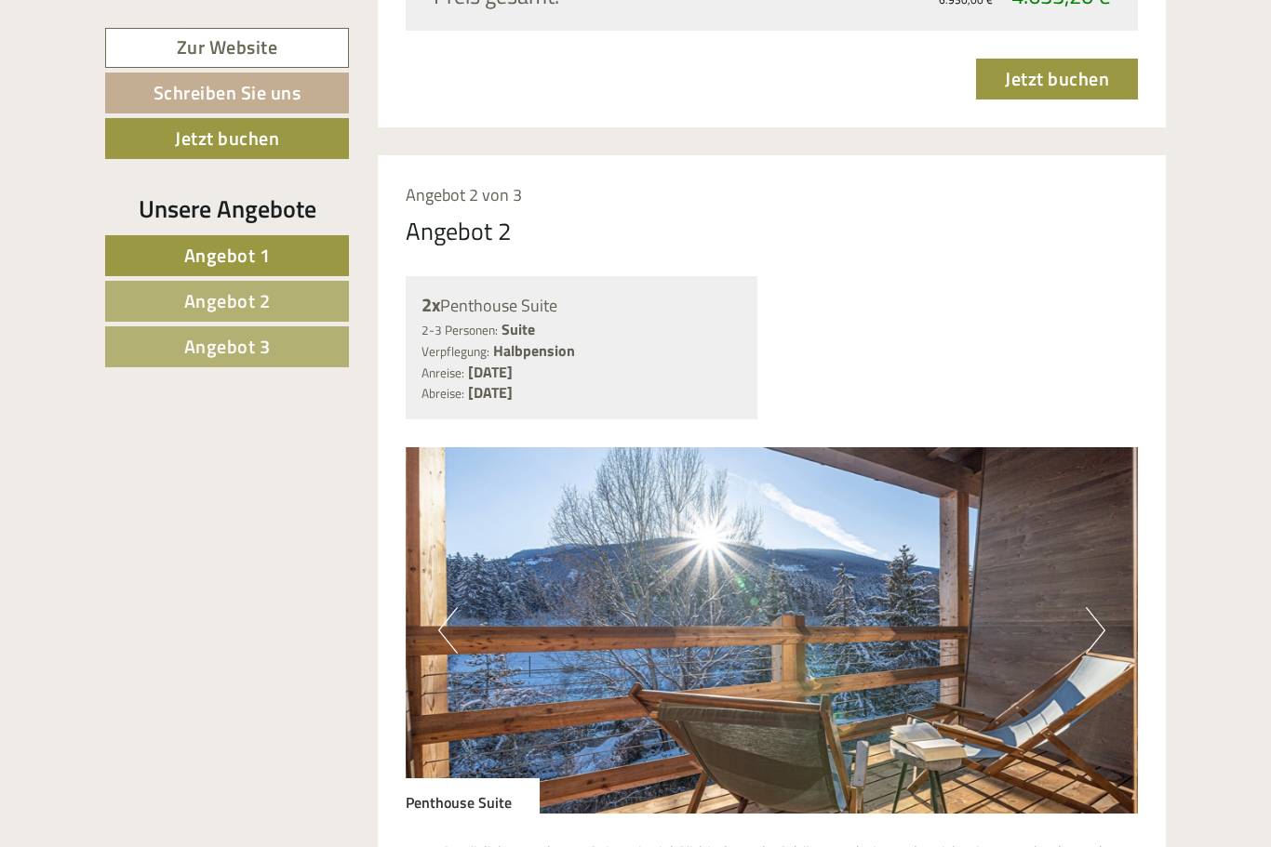
click at [1085, 586] on img at bounding box center [772, 630] width 733 height 367
click at [1078, 588] on img at bounding box center [772, 630] width 733 height 367
click at [1089, 607] on button "Next" at bounding box center [1096, 630] width 20 height 47
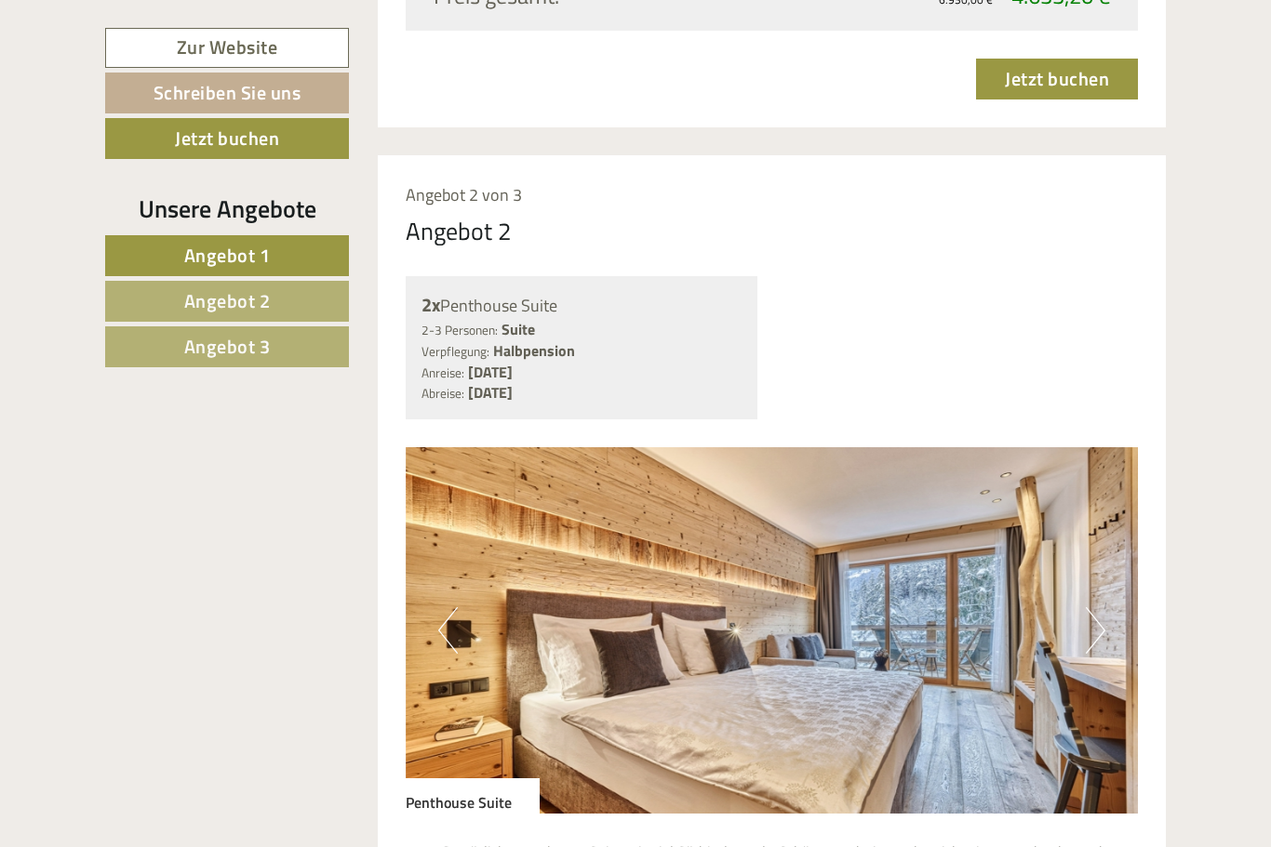
click at [1085, 595] on img at bounding box center [772, 630] width 733 height 367
click at [1100, 607] on button "Next" at bounding box center [1096, 630] width 20 height 47
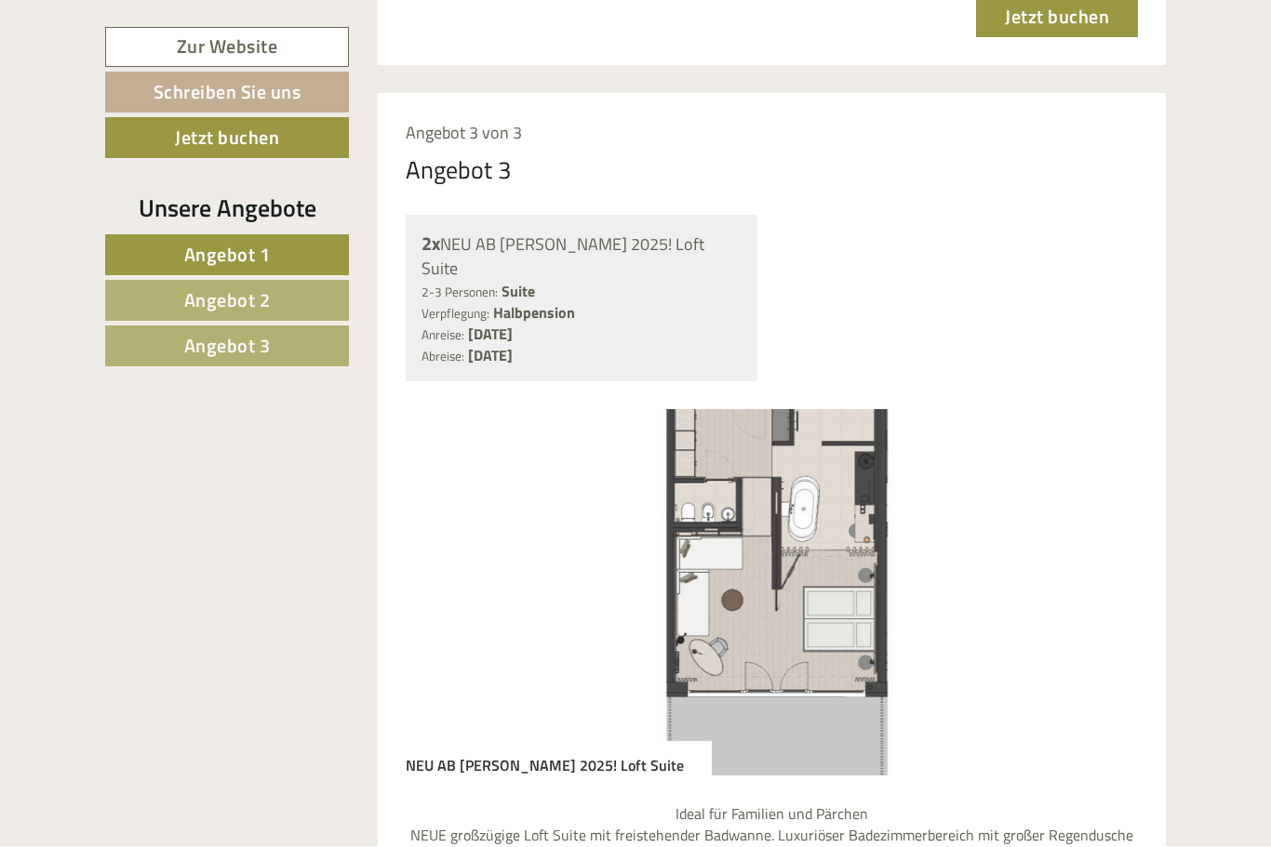
scroll to position [4411, 0]
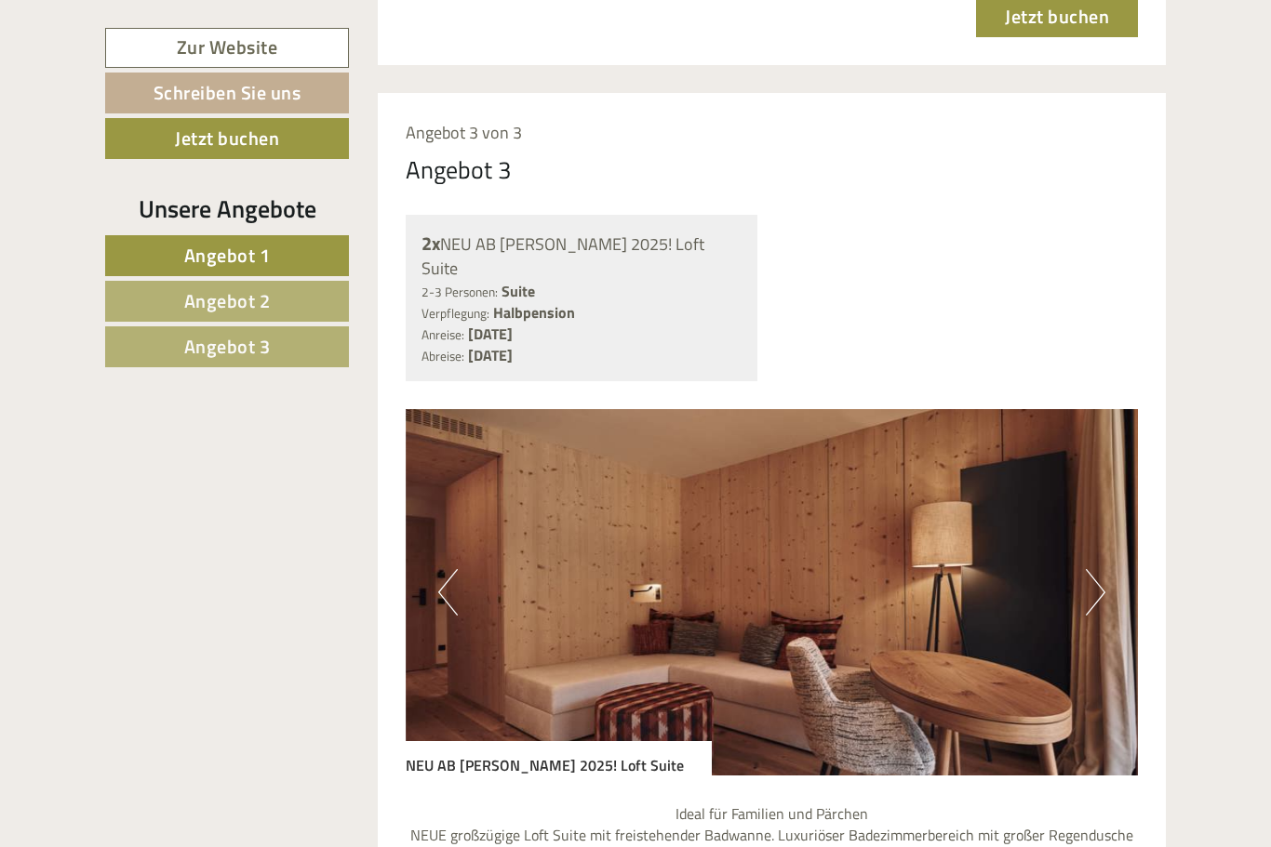
click at [1104, 569] on button "Next" at bounding box center [1096, 592] width 20 height 47
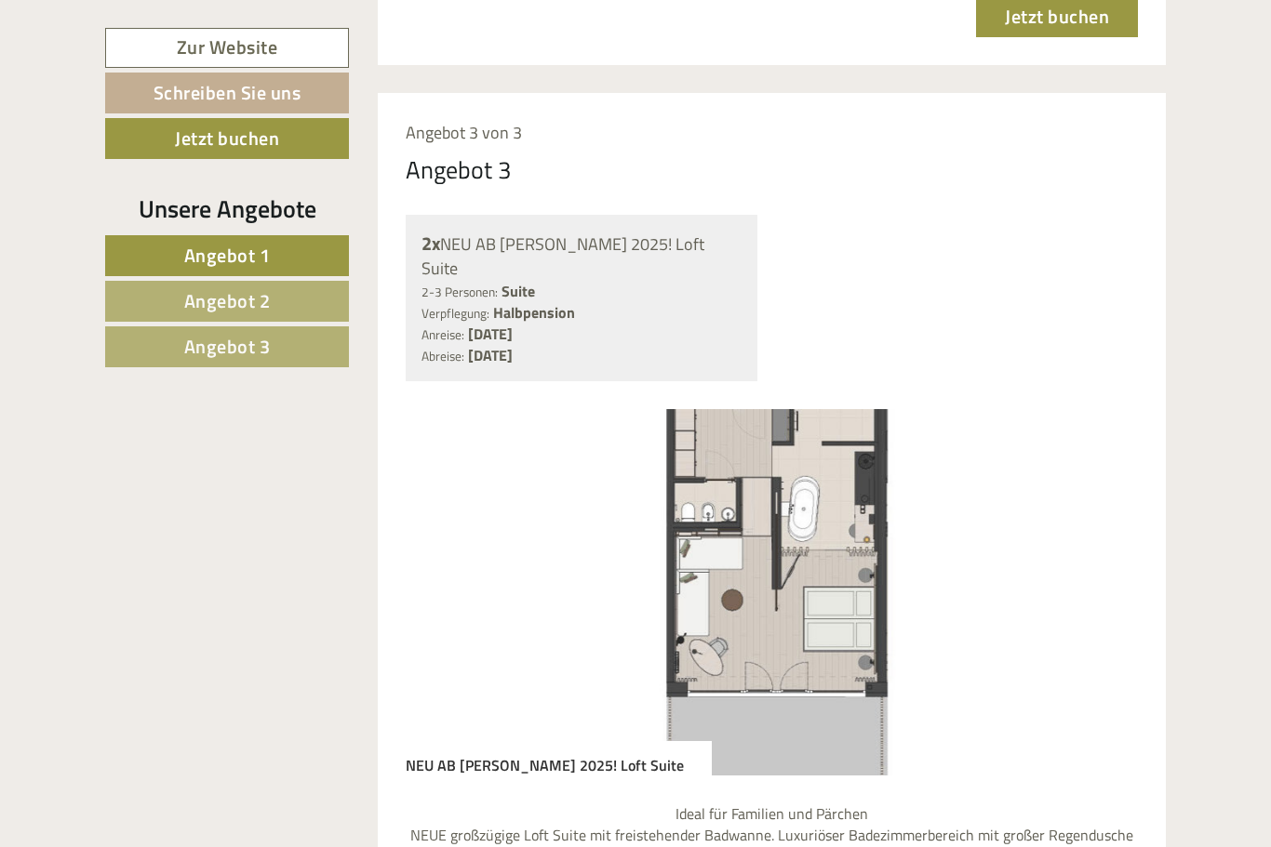
click at [1118, 500] on img at bounding box center [772, 592] width 733 height 367
click at [1093, 569] on button "Next" at bounding box center [1096, 592] width 20 height 47
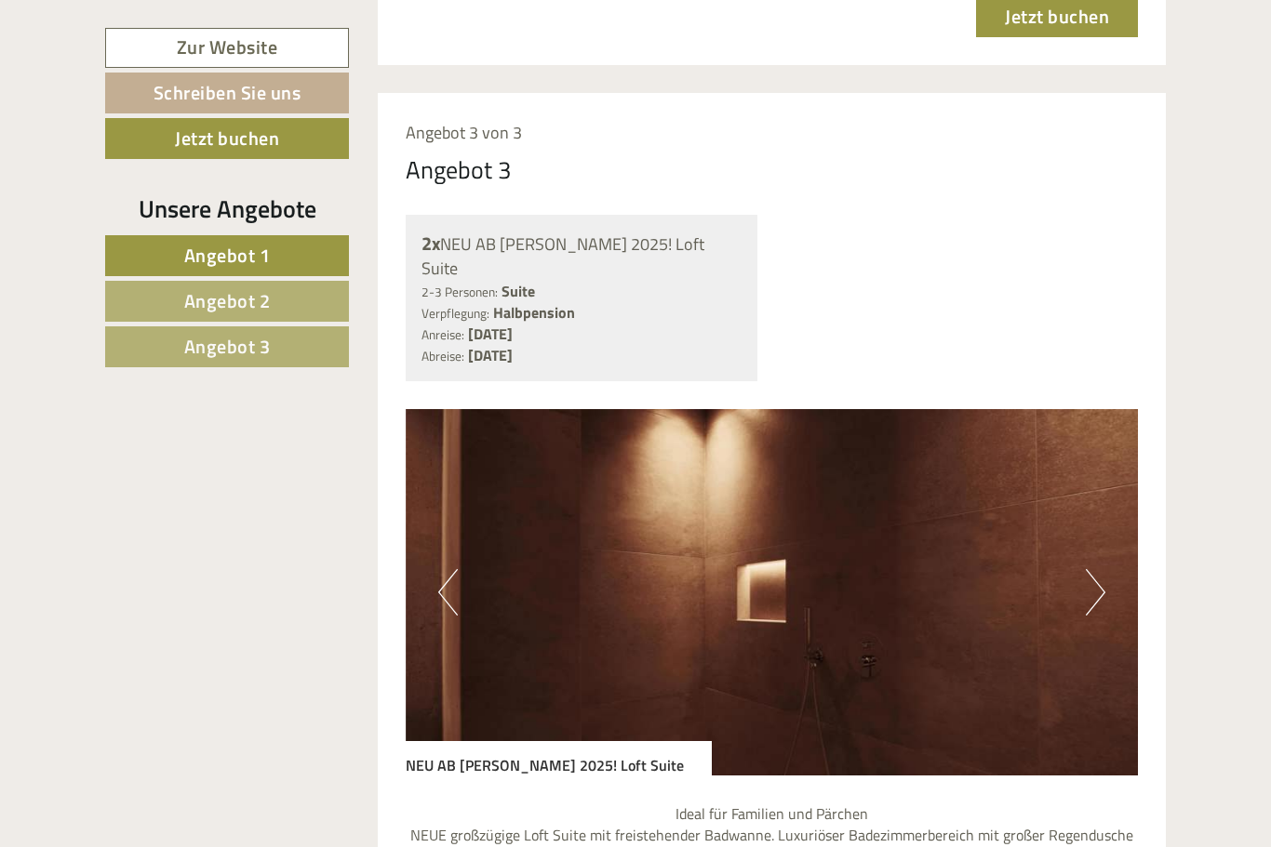
click at [1100, 569] on button "Next" at bounding box center [1096, 592] width 20 height 47
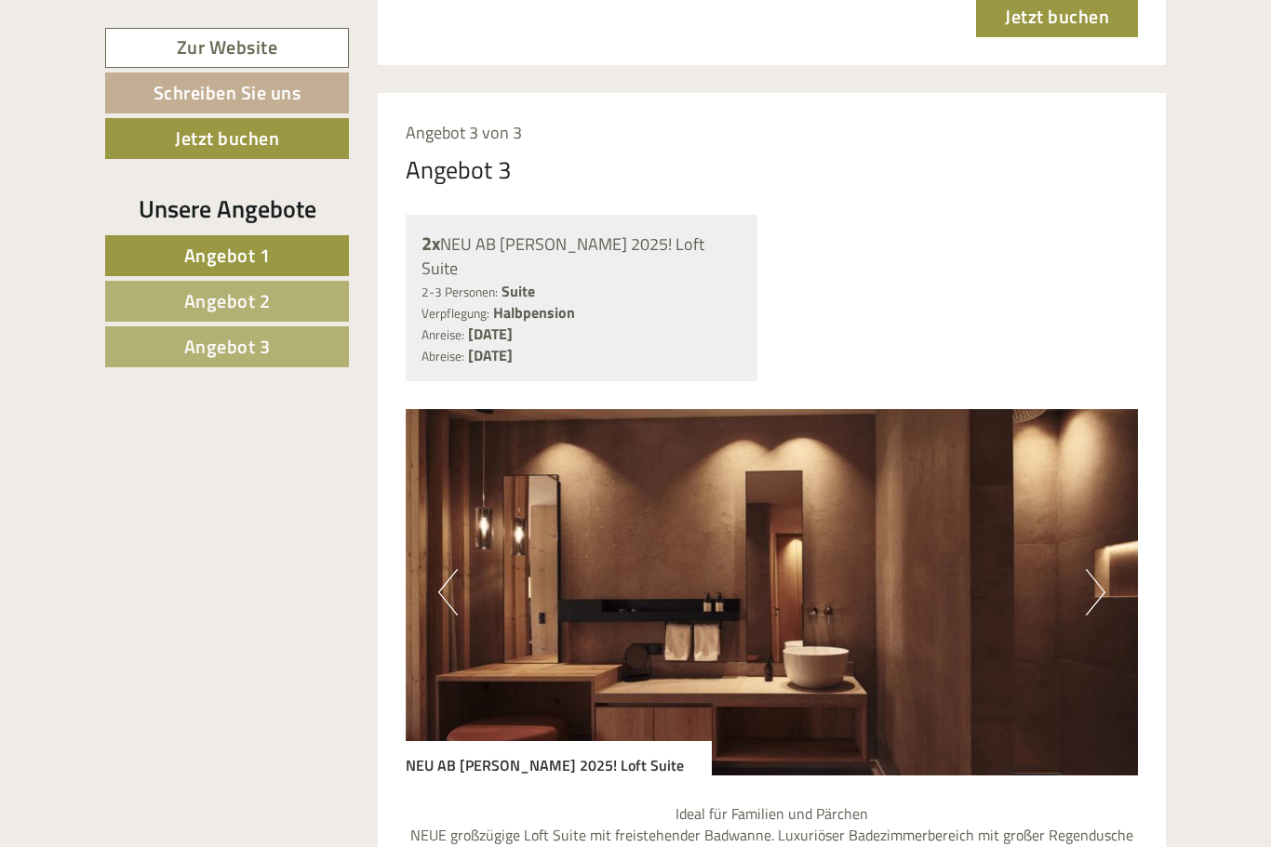
click at [1091, 569] on button "Next" at bounding box center [1096, 592] width 20 height 47
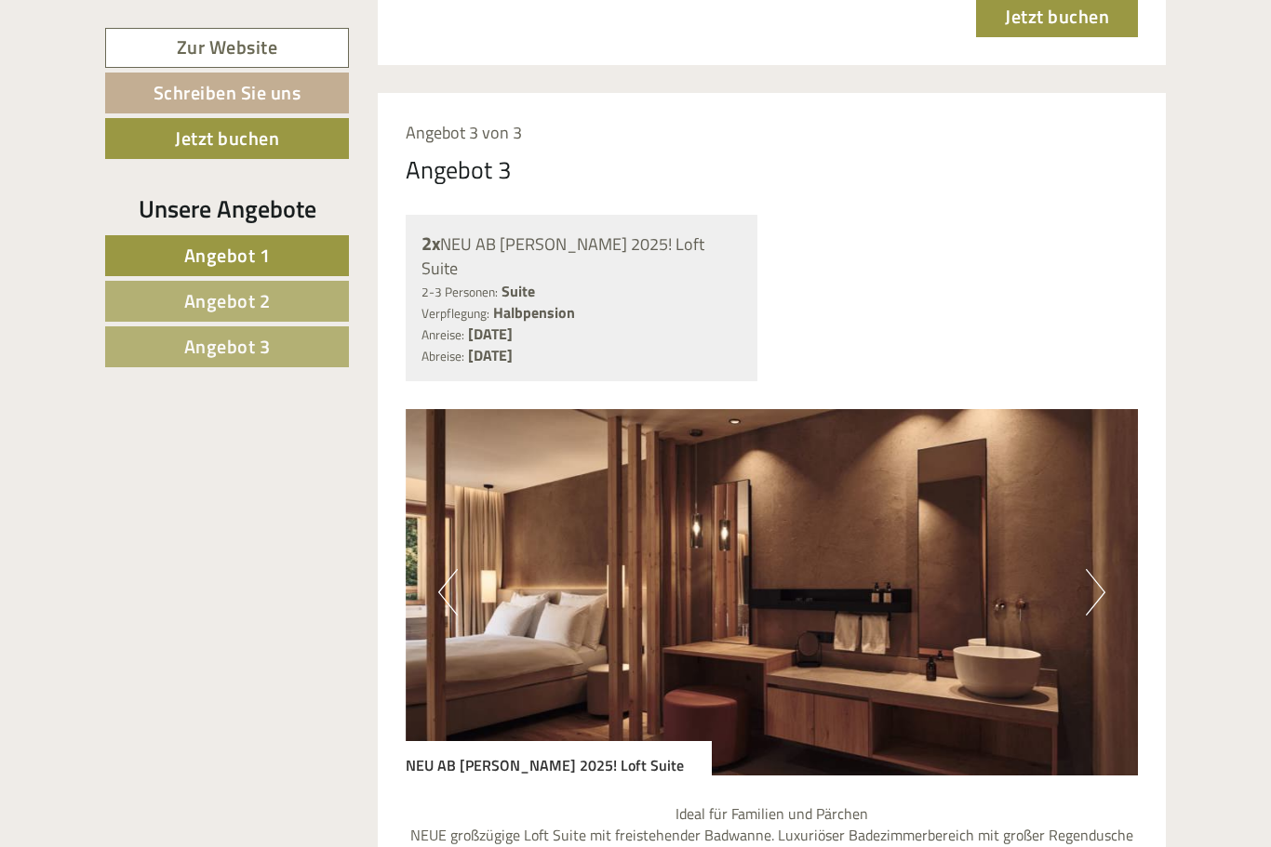
click at [1086, 569] on button "Next" at bounding box center [1096, 592] width 20 height 47
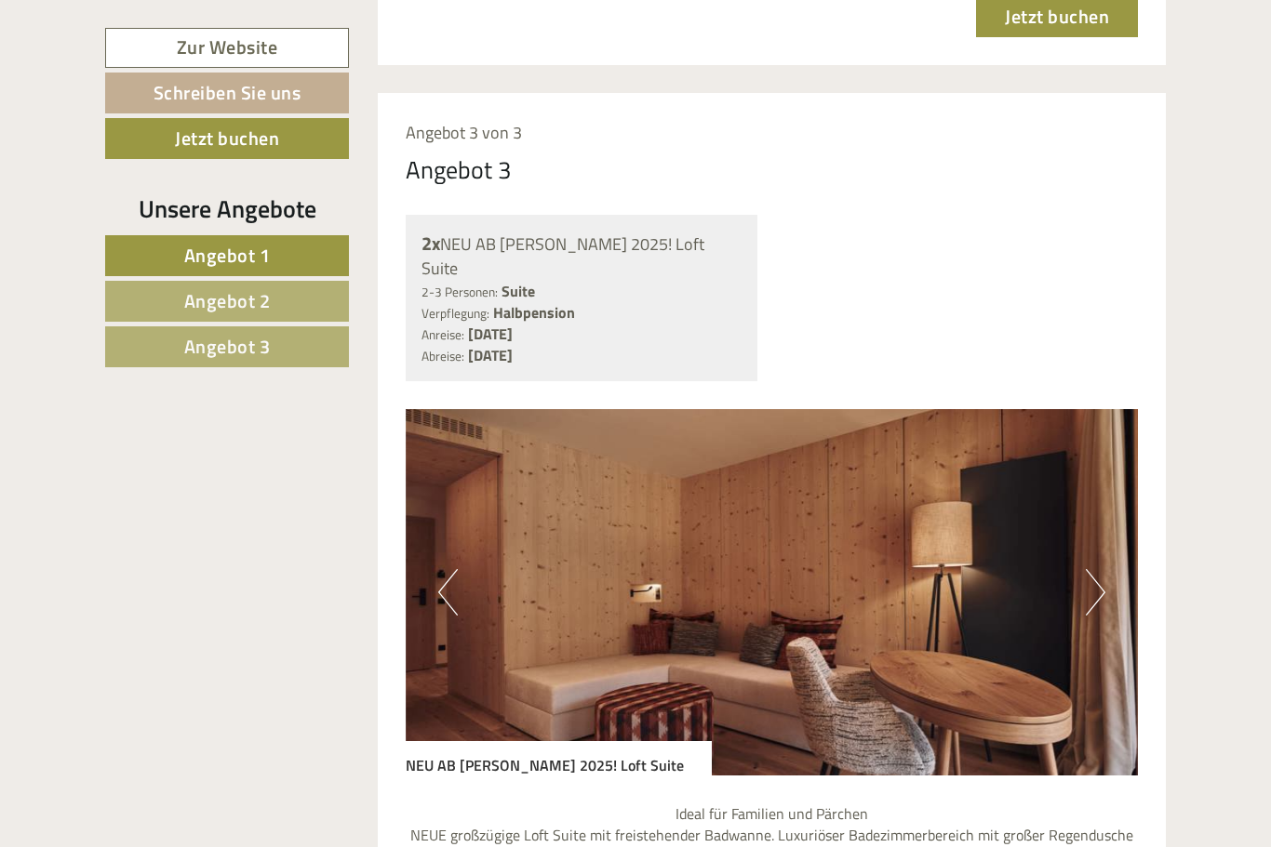
click at [1105, 503] on img at bounding box center [772, 592] width 733 height 367
click at [1097, 569] on button "Next" at bounding box center [1096, 592] width 20 height 47
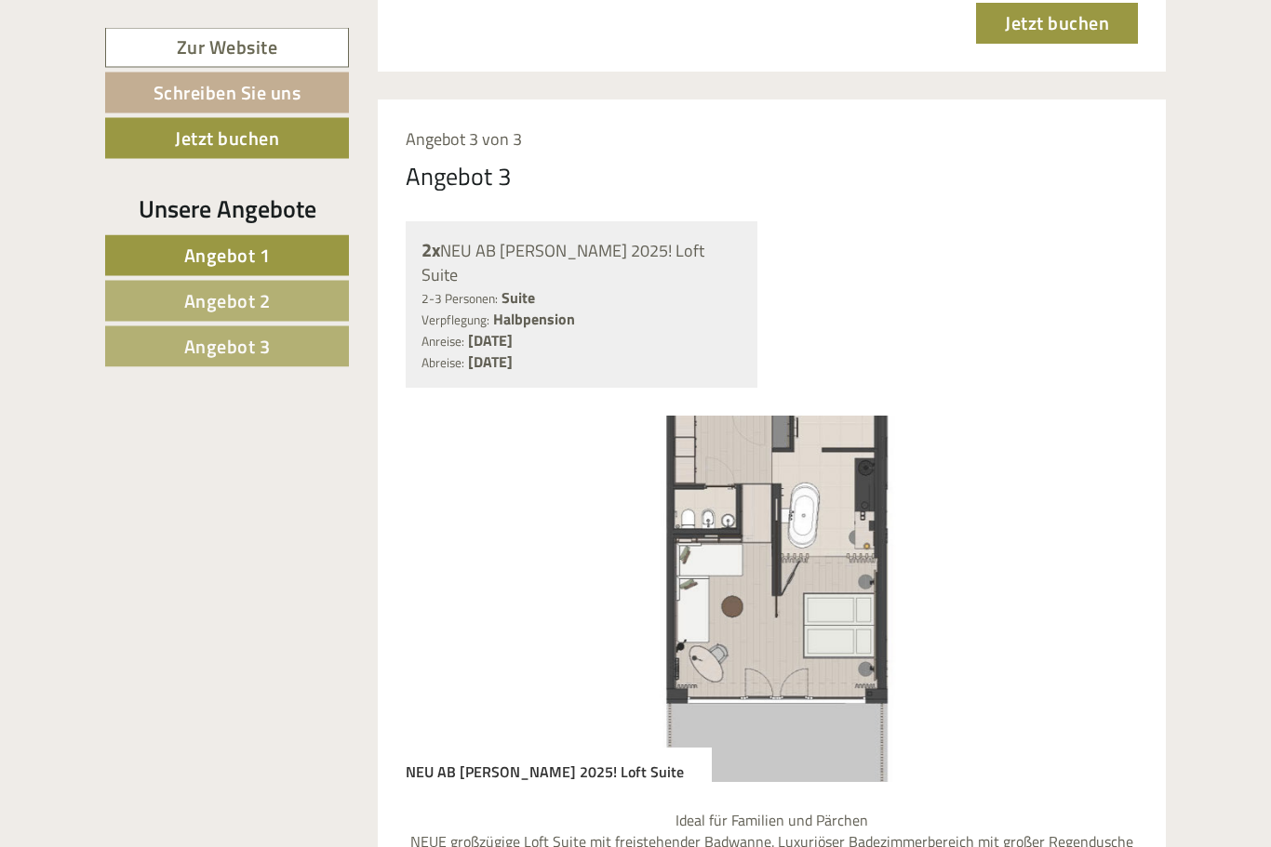
scroll to position [4398, 0]
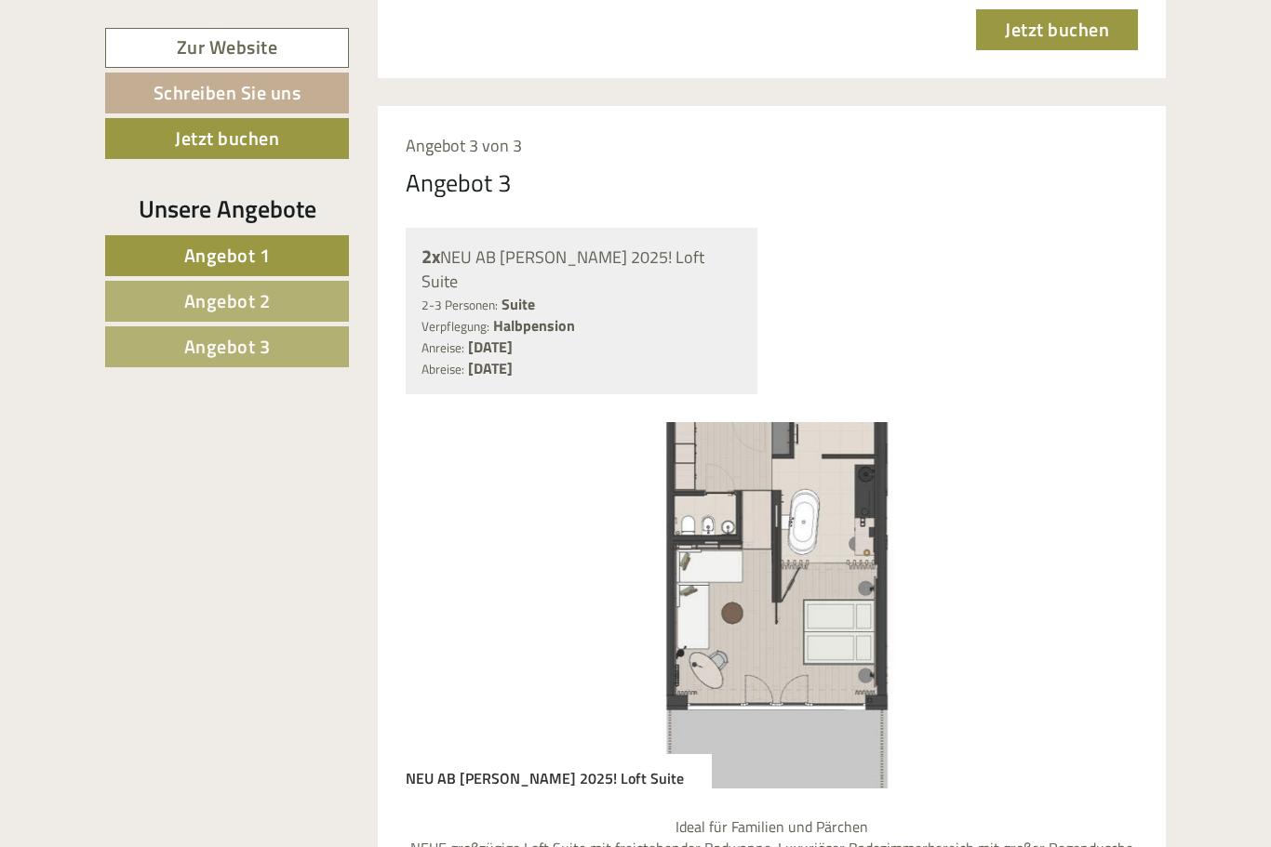
click at [1064, 518] on img at bounding box center [772, 605] width 733 height 367
click at [1090, 582] on button "Next" at bounding box center [1096, 605] width 20 height 47
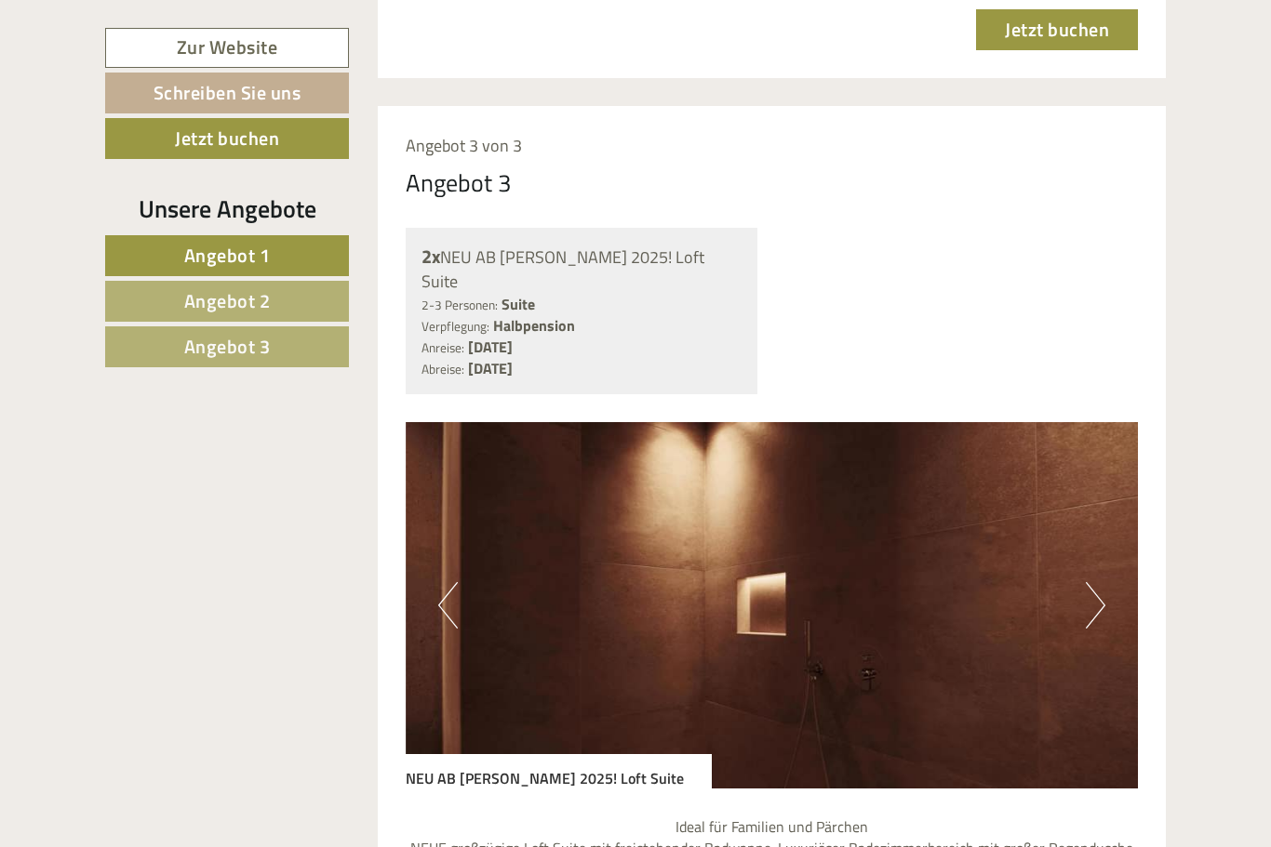
click at [1089, 582] on button "Next" at bounding box center [1096, 605] width 20 height 47
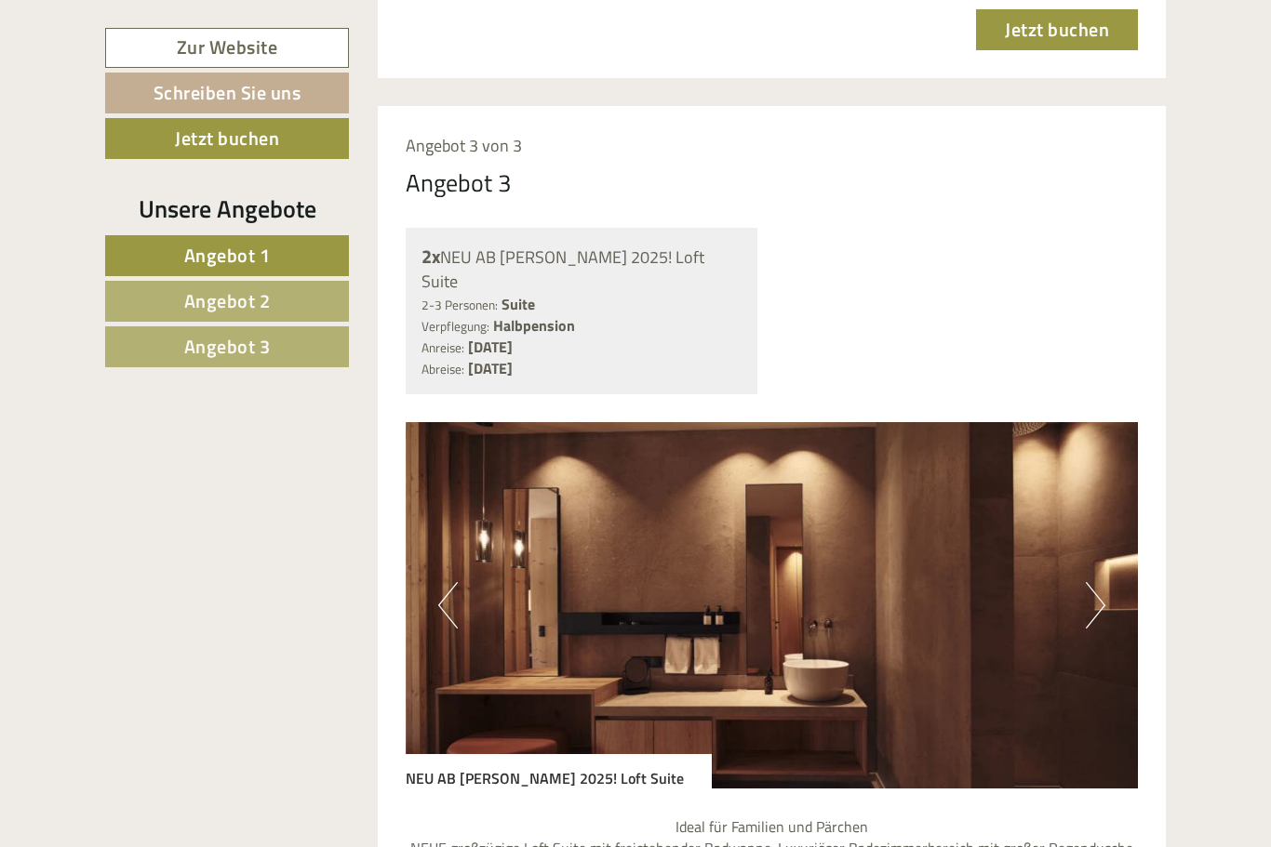
click at [1085, 517] on img at bounding box center [772, 605] width 733 height 367
click at [1093, 582] on button "Next" at bounding box center [1096, 605] width 20 height 47
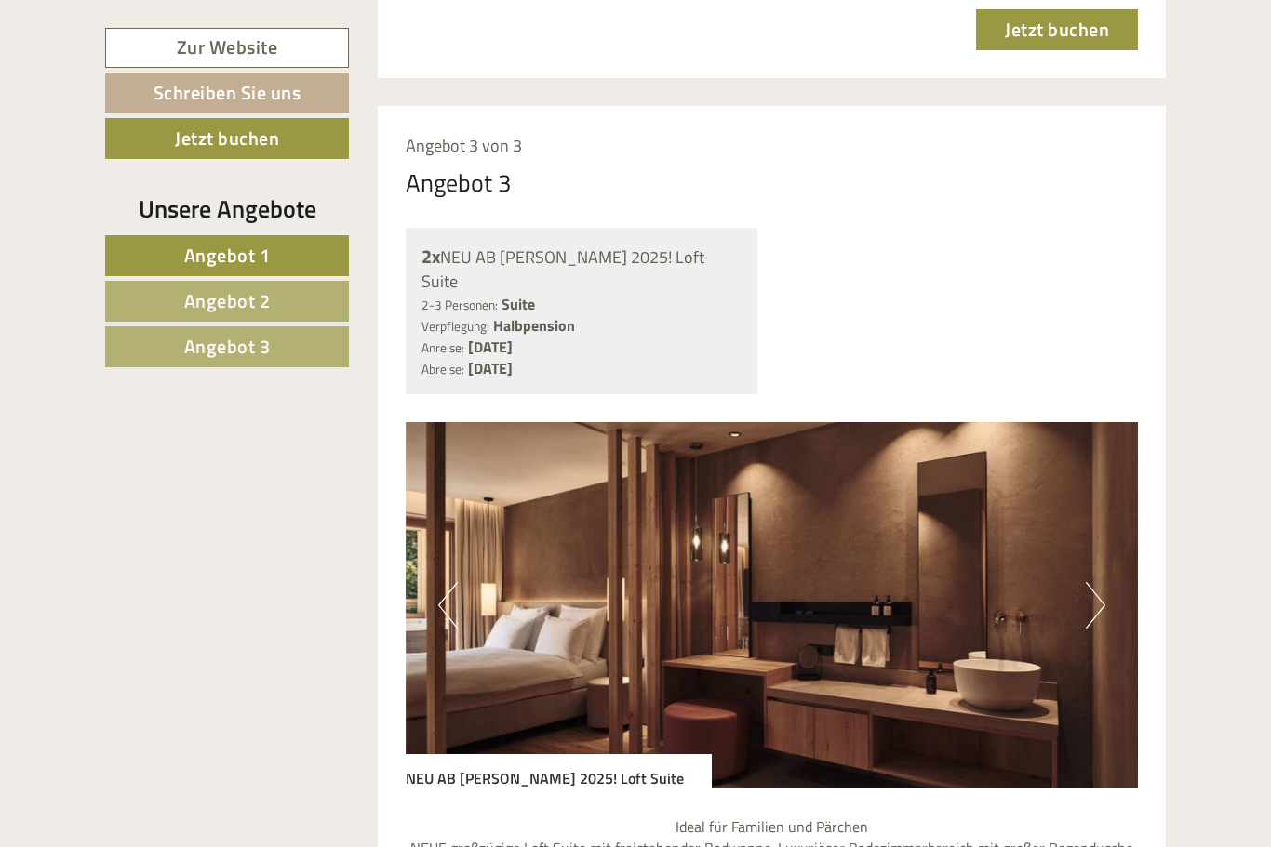
click at [1091, 582] on button "Next" at bounding box center [1096, 605] width 20 height 47
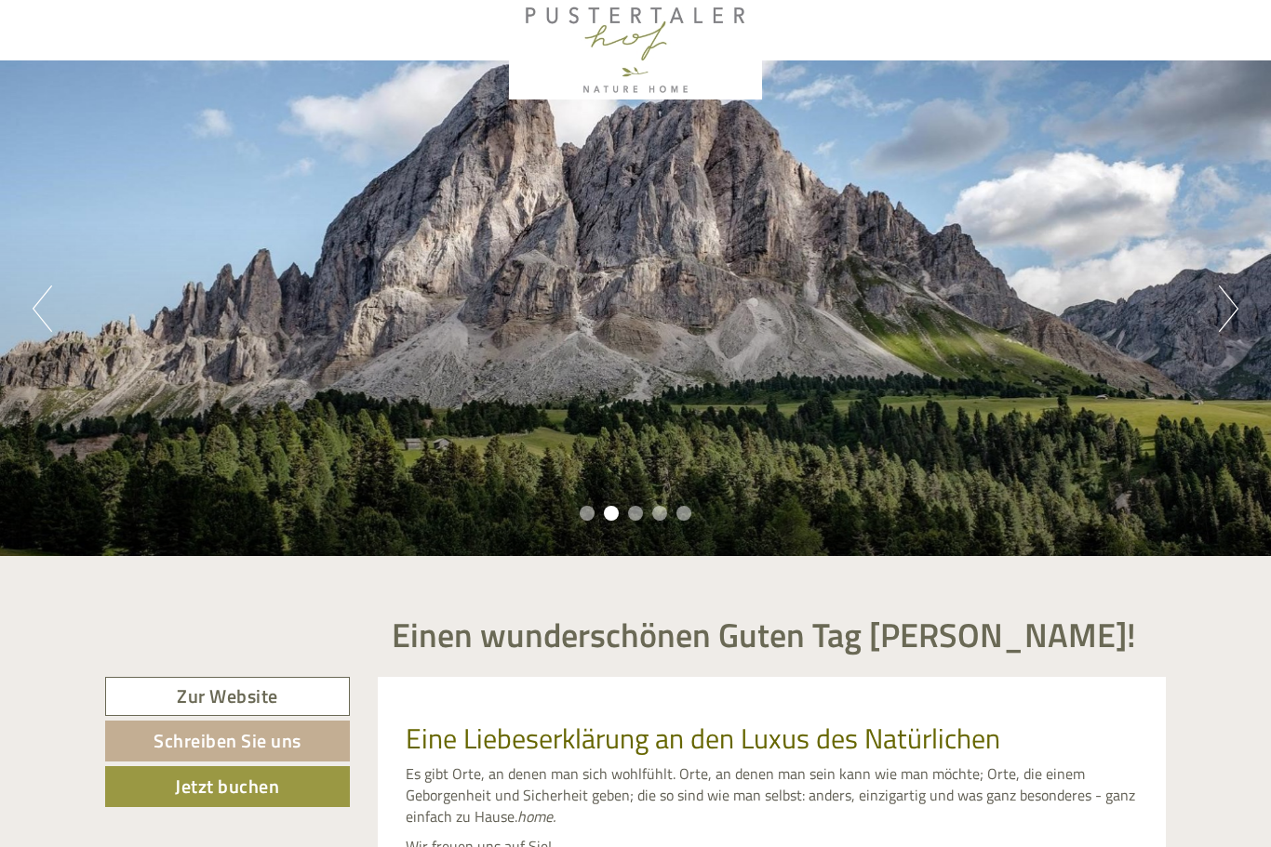
scroll to position [0, 0]
